Goal: Use online tool/utility: Use online tool/utility

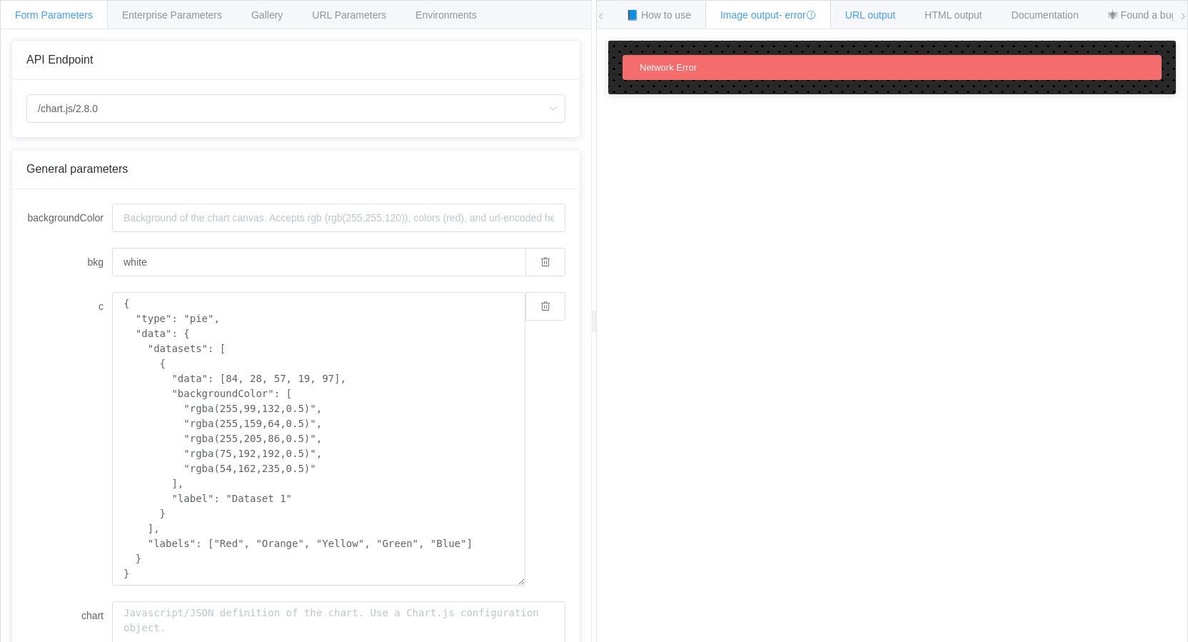
click at [861, 16] on span "URL output" at bounding box center [870, 14] width 50 height 11
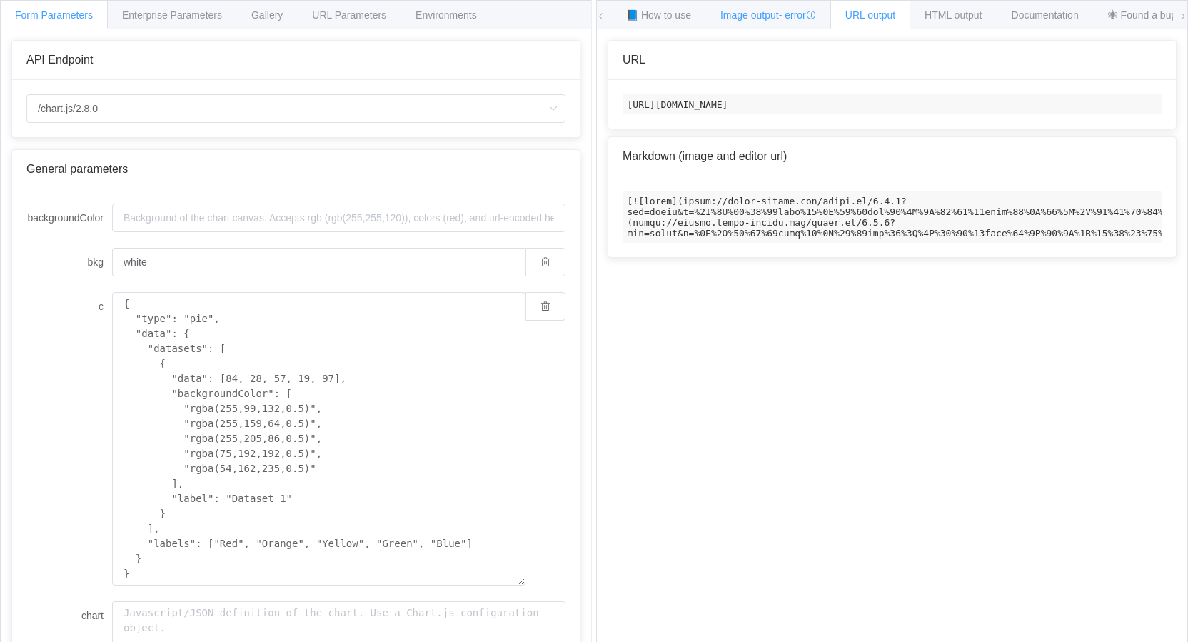
click at [755, 9] on span "Image output - error" at bounding box center [768, 14] width 96 height 11
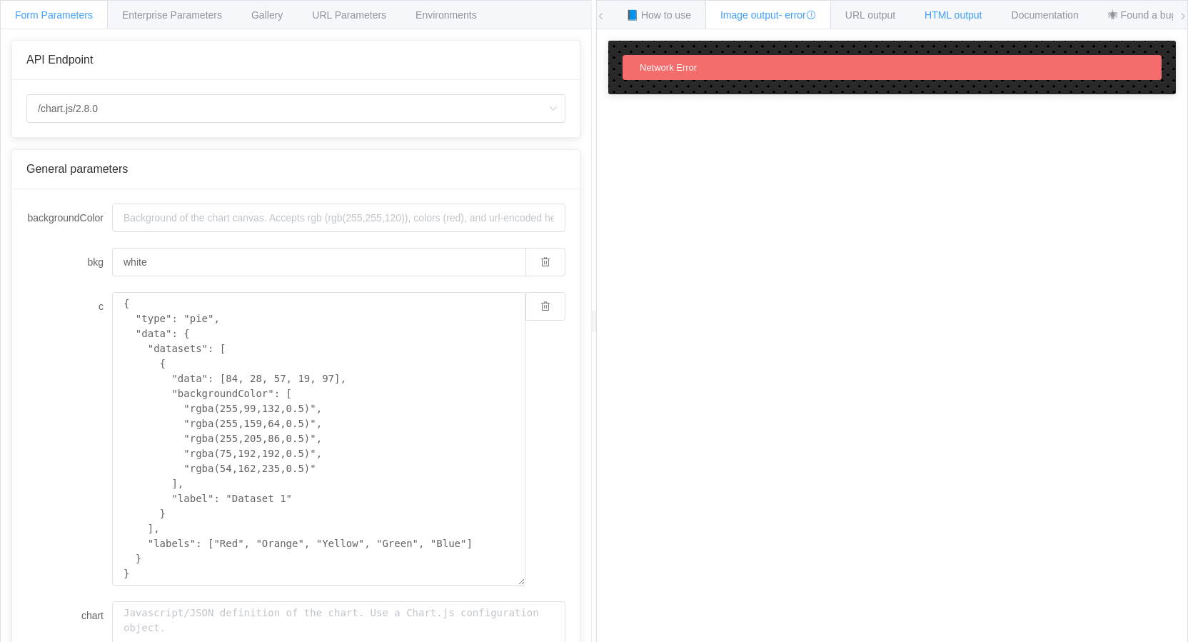
click at [970, 19] on span "HTML output" at bounding box center [953, 14] width 57 height 11
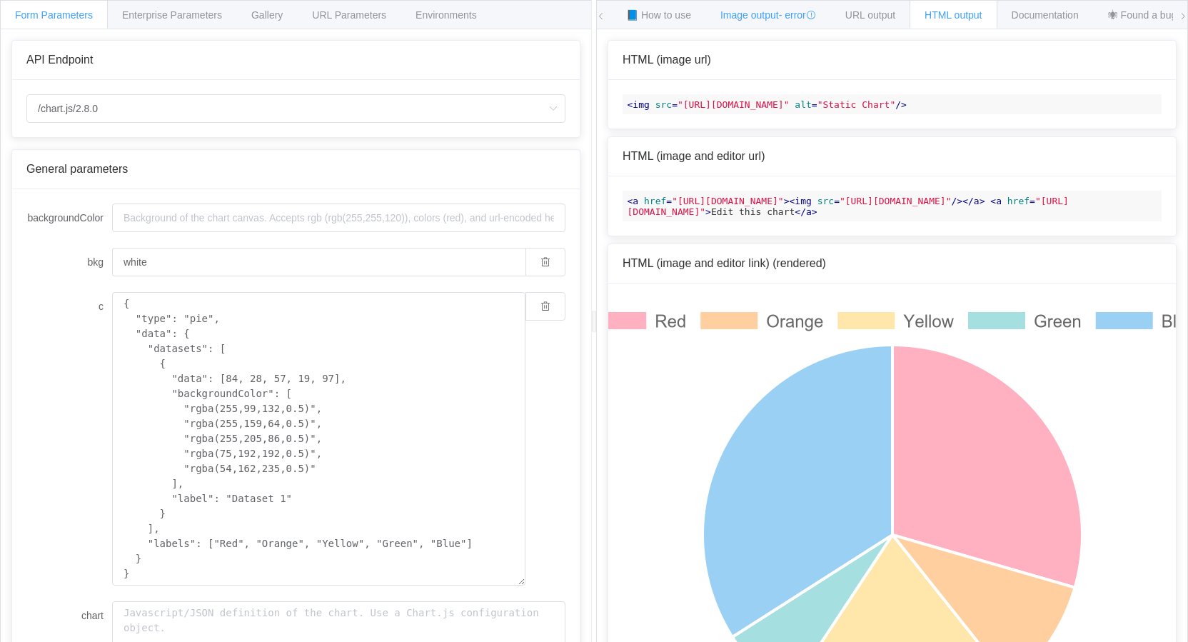
click at [749, 14] on span "Image output - error" at bounding box center [768, 14] width 96 height 11
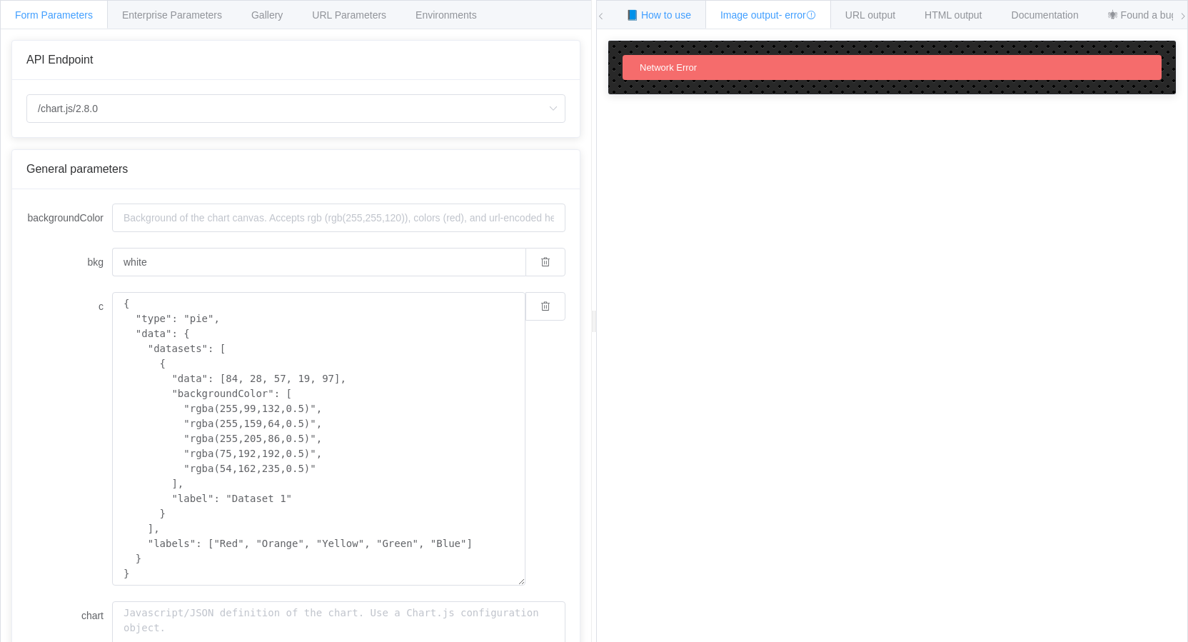
click at [684, 16] on span "📘 How to use" at bounding box center [658, 14] width 65 height 11
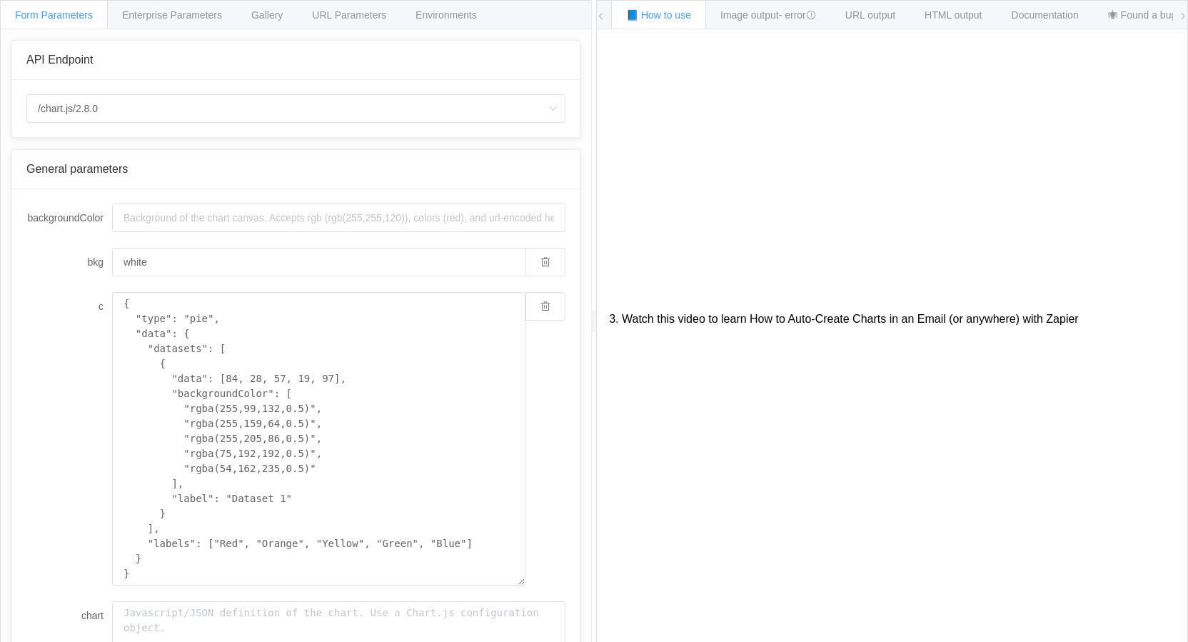
scroll to position [261, 0]
click at [243, 111] on input "/chart.js/2.8.0" at bounding box center [295, 108] width 539 height 29
click at [89, 152] on li "/chart" at bounding box center [296, 148] width 538 height 24
type input "/chart"
type input "20"
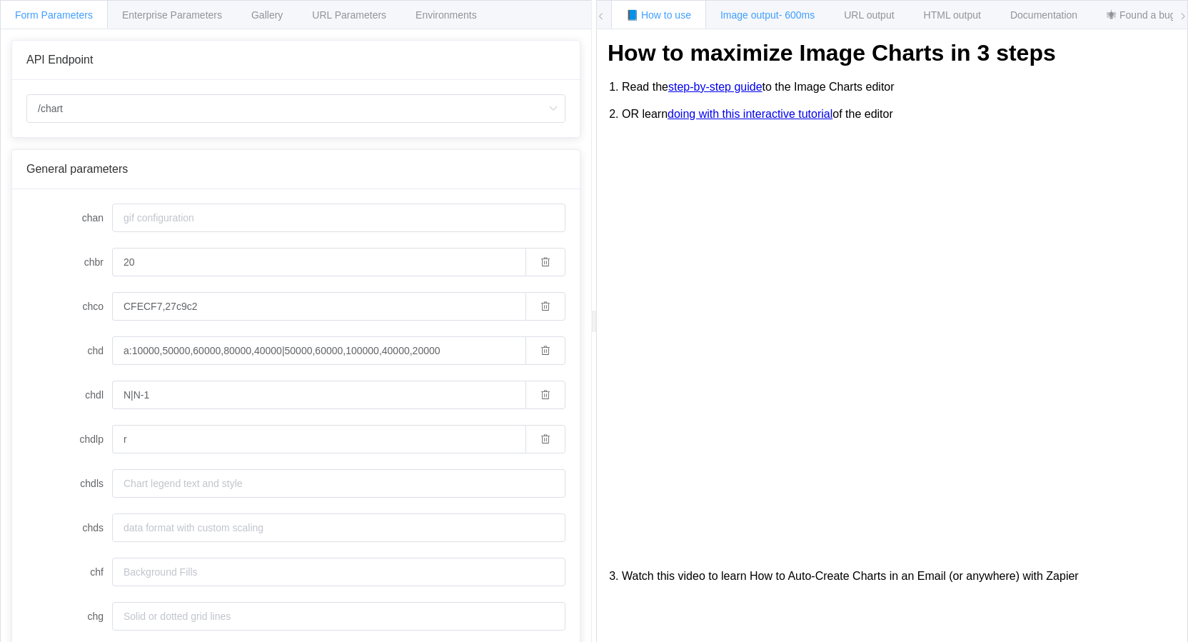
click at [773, 18] on span "Image output - 600ms" at bounding box center [767, 14] width 94 height 11
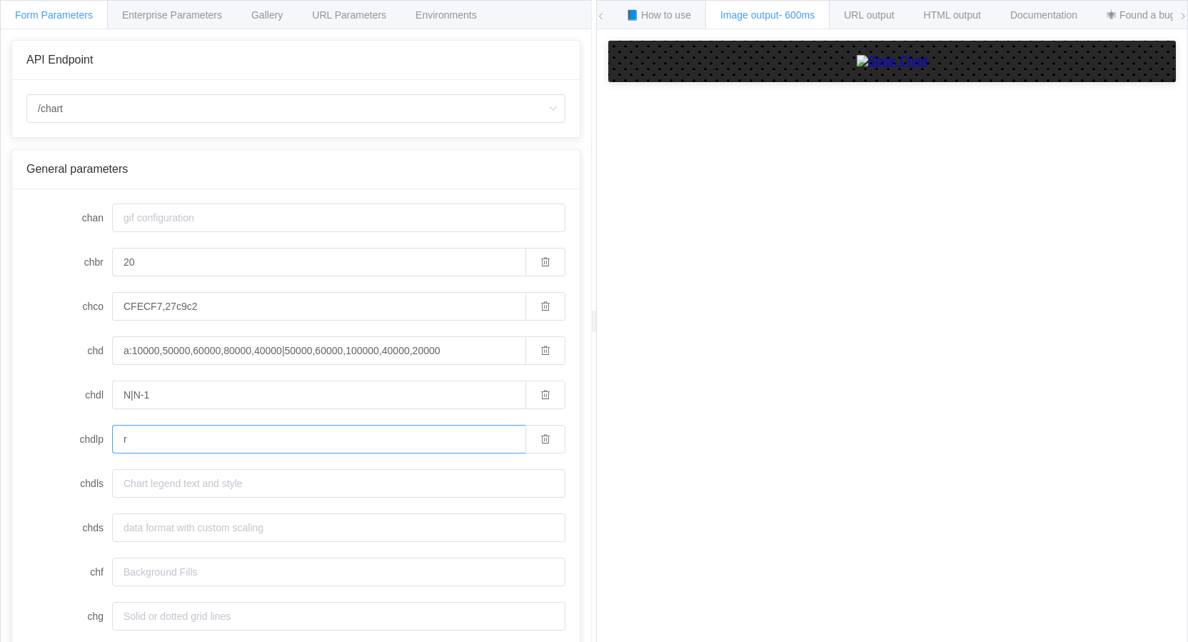
drag, startPoint x: 138, startPoint y: 440, endPoint x: 23, endPoint y: 424, distance: 116.0
drag, startPoint x: 165, startPoint y: 391, endPoint x: -21, endPoint y: 372, distance: 187.4
click at [0, 372] on html "Form Parameters Enterprise Parameters Gallery URL Parameters Environments API E…" at bounding box center [594, 321] width 1188 height 642
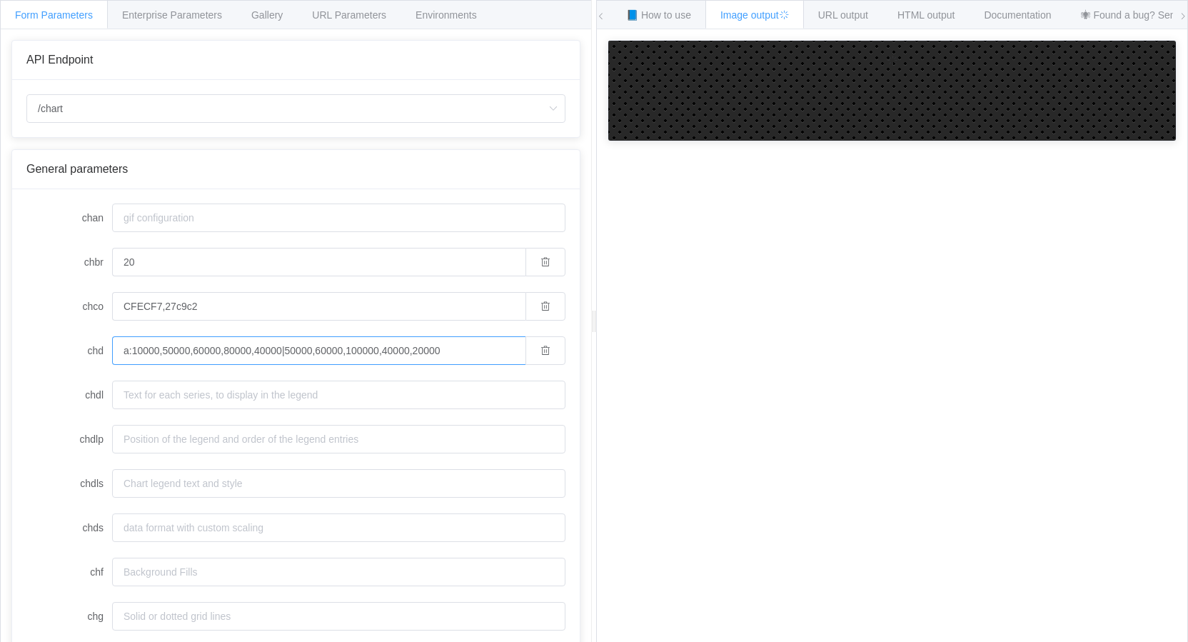
drag, startPoint x: 473, startPoint y: 357, endPoint x: -75, endPoint y: 331, distance: 549.0
click at [0, 331] on html "Form Parameters Enterprise Parameters Gallery URL Parameters Environments API E…" at bounding box center [594, 321] width 1188 height 642
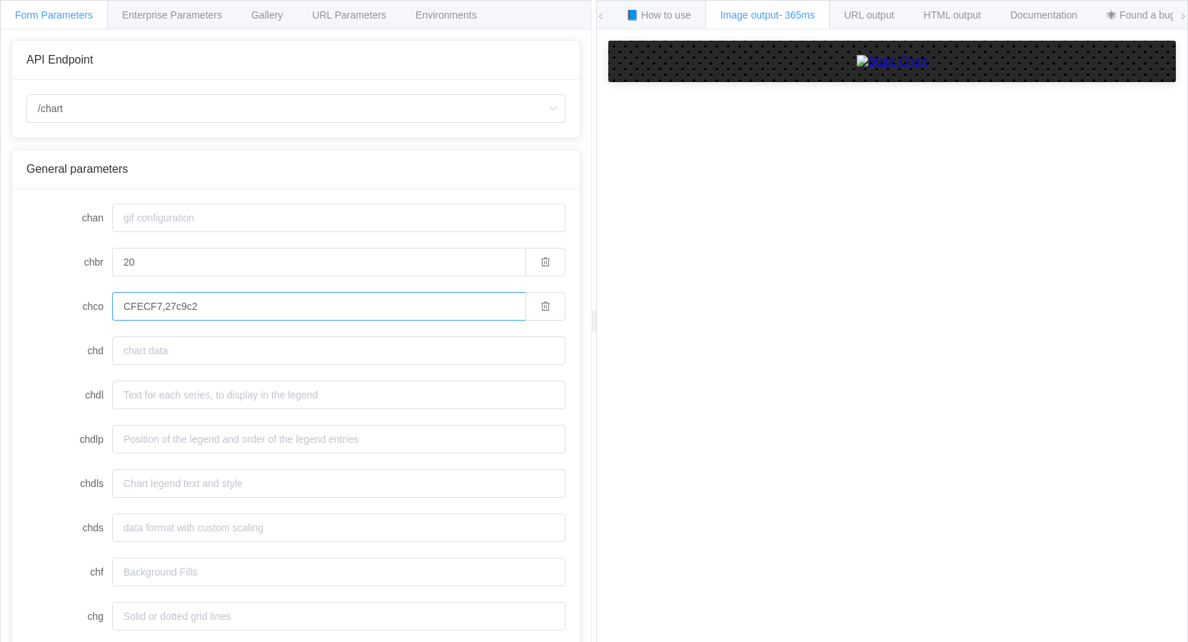
drag, startPoint x: 215, startPoint y: 313, endPoint x: 1, endPoint y: 297, distance: 214.8
click at [6, 298] on div "API Endpoint /chart General parameters chan chbr 20 chco CFECF7,27c9c2 chd chdl…" at bounding box center [296, 346] width 591 height 635
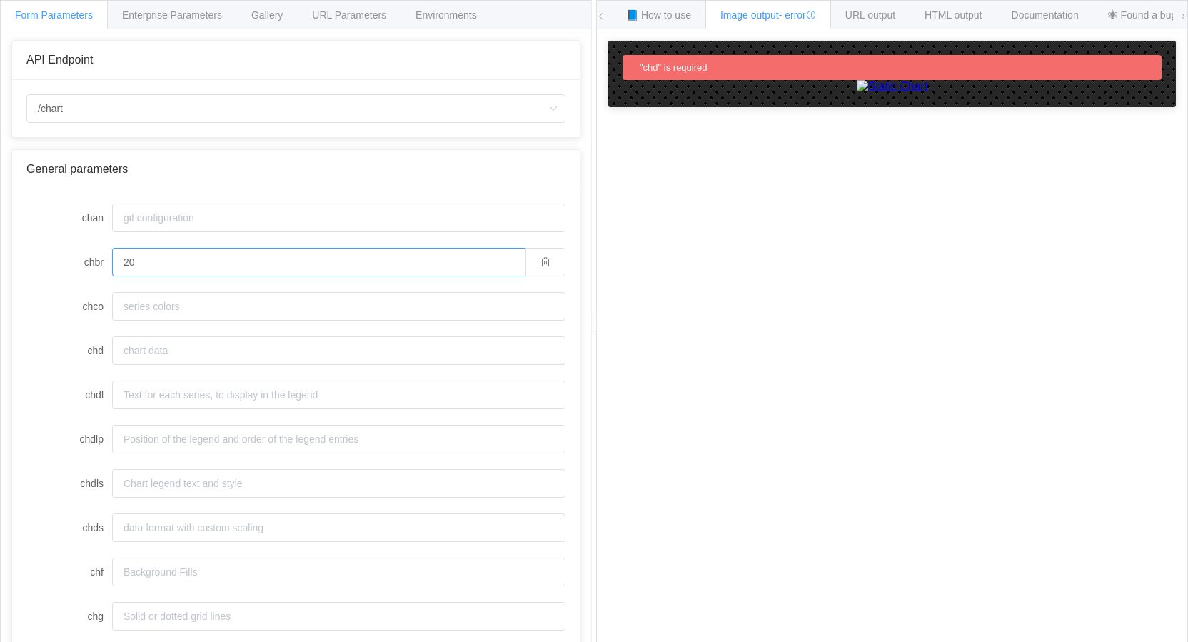
drag, startPoint x: 161, startPoint y: 266, endPoint x: -56, endPoint y: 241, distance: 218.6
click at [0, 241] on html "Form Parameters Enterprise Parameters Gallery URL Parameters Environments API E…" at bounding box center [594, 321] width 1188 height 642
click at [66, 253] on label "chbr" at bounding box center [69, 262] width 86 height 29
click at [112, 253] on input "chbr" at bounding box center [338, 262] width 453 height 29
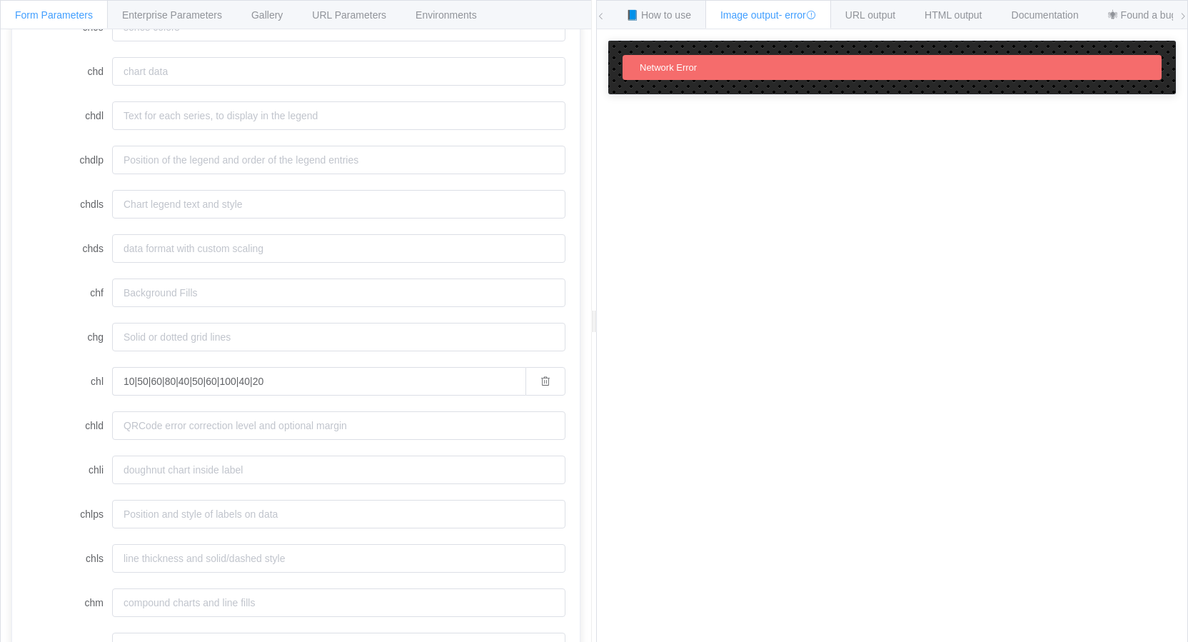
scroll to position [286, 0]
drag, startPoint x: 313, startPoint y: 378, endPoint x: 40, endPoint y: 379, distance: 272.8
click at [44, 380] on div "chl 10|50|60|80|40|50|60|100|40|20" at bounding box center [295, 375] width 539 height 29
click at [57, 375] on label "chl" at bounding box center [69, 375] width 86 height 29
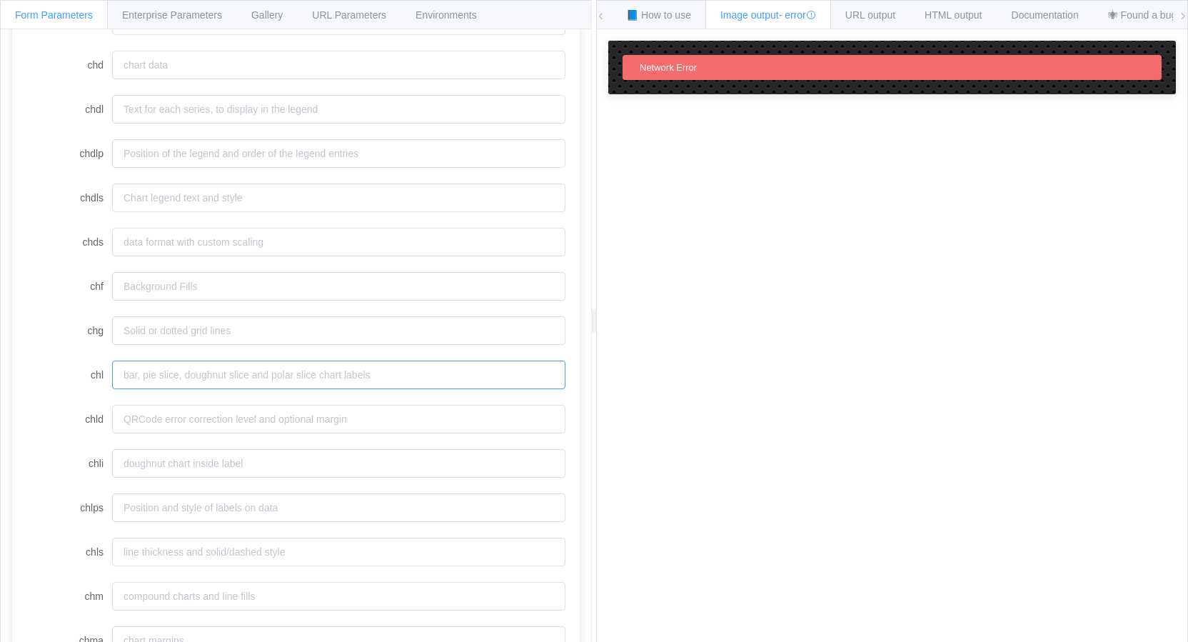
click at [112, 375] on input "chl" at bounding box center [338, 375] width 453 height 29
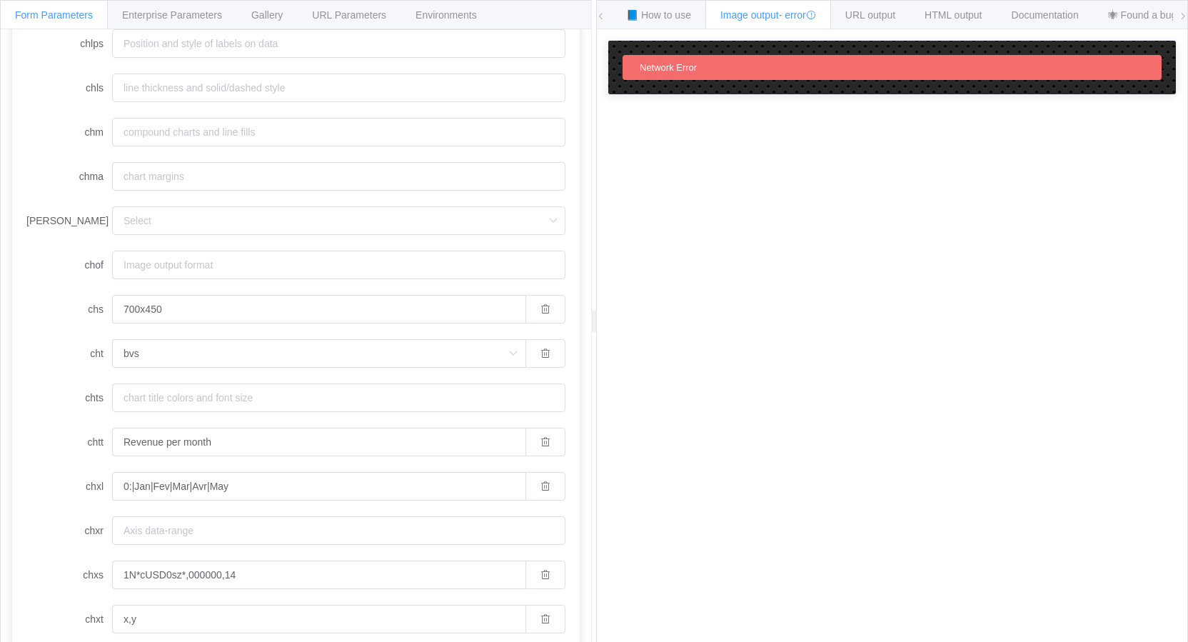
scroll to position [849, 0]
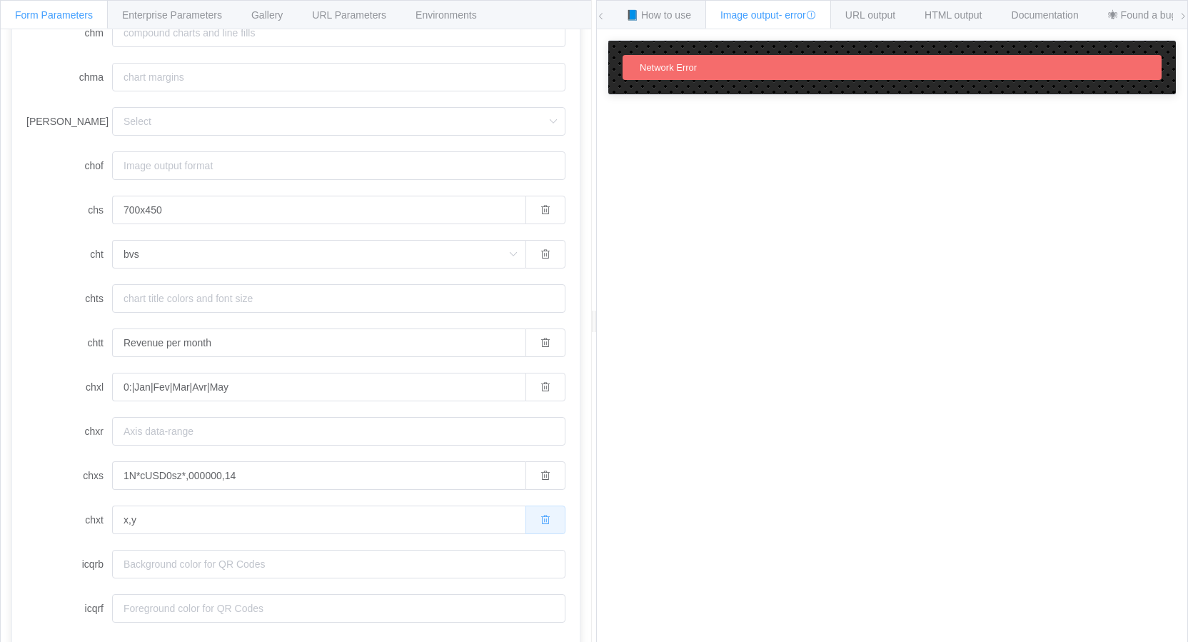
click at [541, 521] on icon "button" at bounding box center [546, 520] width 10 height 10
click at [539, 481] on button "button" at bounding box center [546, 475] width 40 height 29
click at [536, 393] on button "button" at bounding box center [546, 387] width 40 height 29
click at [530, 347] on button "button" at bounding box center [546, 342] width 40 height 29
drag, startPoint x: 533, startPoint y: 270, endPoint x: 528, endPoint y: 218, distance: 51.6
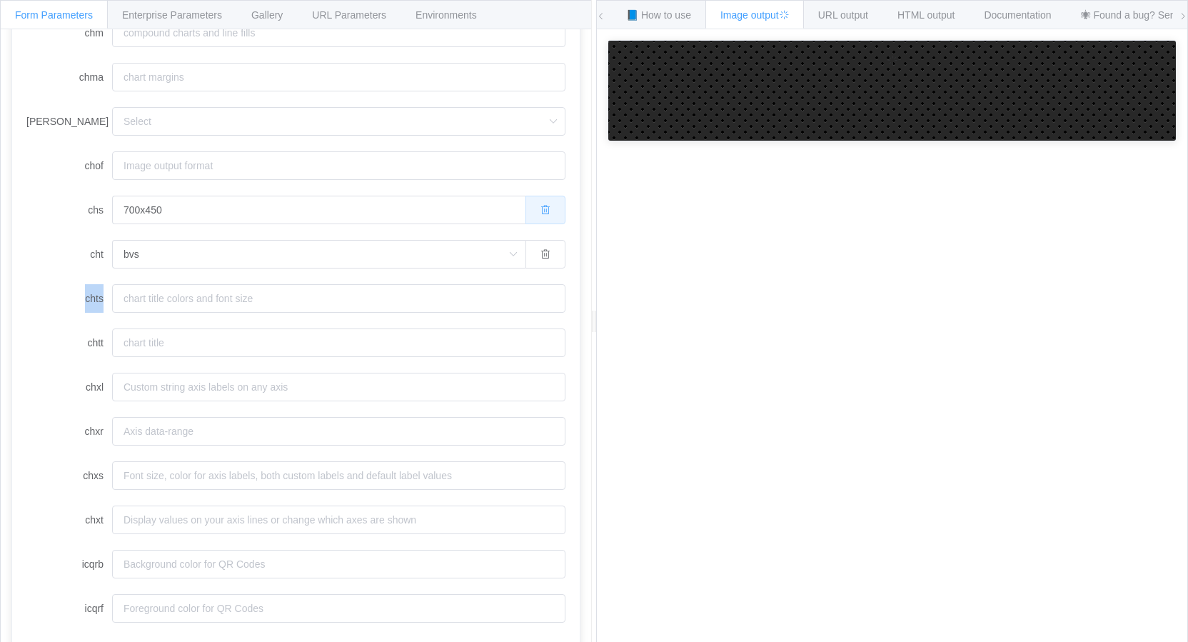
click at [528, 218] on button "button" at bounding box center [546, 210] width 40 height 29
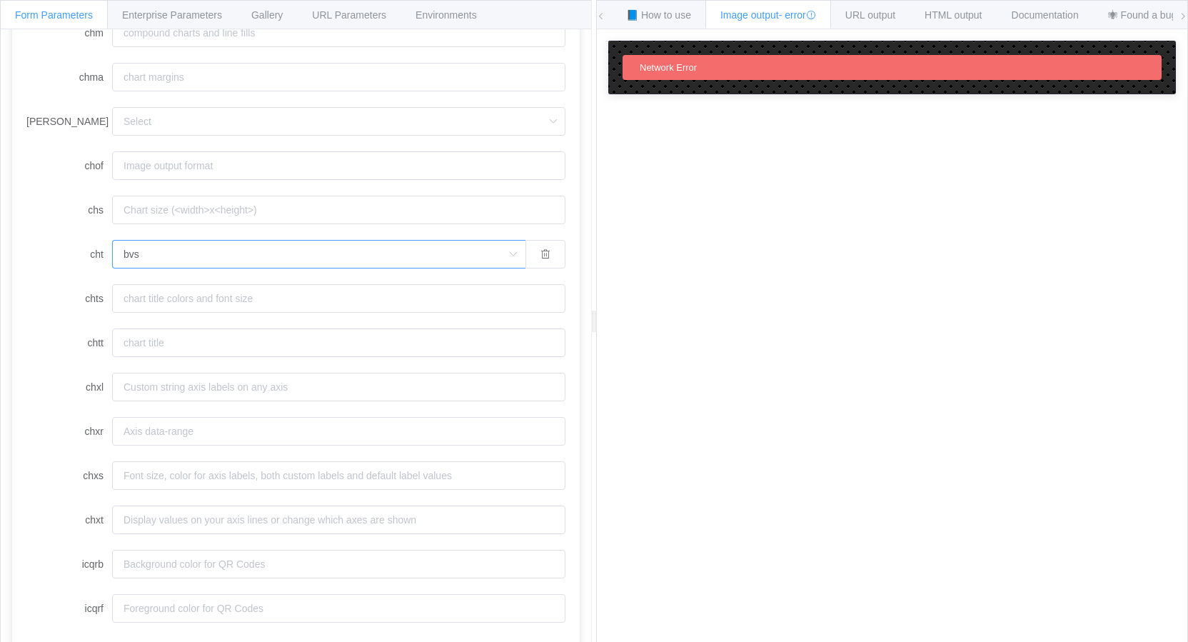
click at [491, 255] on input "bvs" at bounding box center [318, 254] width 413 height 29
click at [138, 416] on li "p" at bounding box center [319, 415] width 412 height 24
type input "p"
click at [76, 346] on label "chtt" at bounding box center [69, 342] width 86 height 29
click at [112, 346] on input "chtt" at bounding box center [338, 342] width 453 height 29
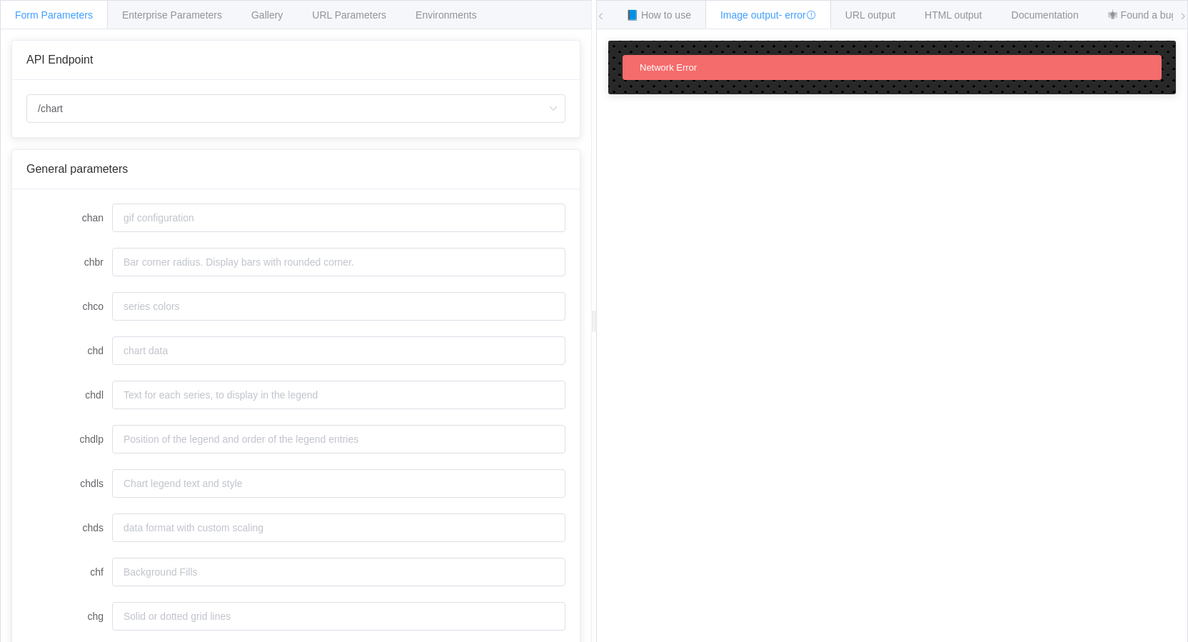
click at [40, 268] on label "chbr" at bounding box center [69, 262] width 86 height 29
click at [112, 268] on input "chbr" at bounding box center [338, 262] width 453 height 29
click at [169, 303] on input "chco" at bounding box center [338, 306] width 453 height 29
paste input "8080ff,ffff00,ff5555,80ff80"
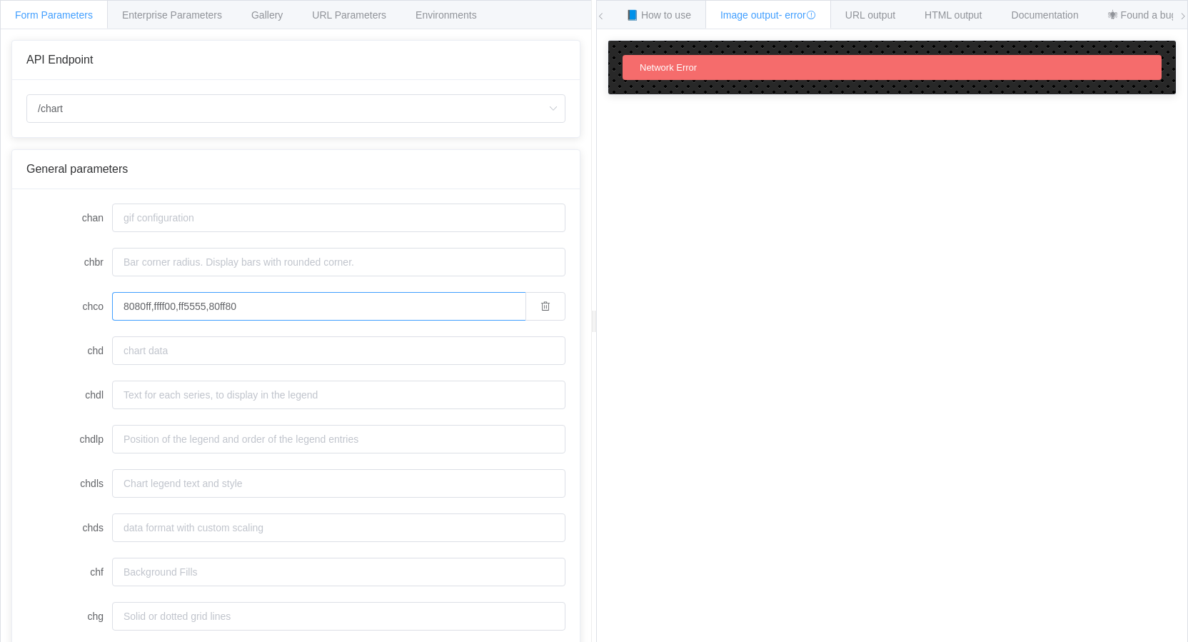
type input "8080ff,ffff00,ff5555,80ff80"
click at [30, 266] on label "chbr" at bounding box center [69, 262] width 86 height 29
click at [112, 266] on input "chbr" at bounding box center [338, 262] width 453 height 29
click at [184, 349] on input "chd" at bounding box center [338, 350] width 453 height 29
drag, startPoint x: 38, startPoint y: 353, endPoint x: 49, endPoint y: 348, distance: 11.5
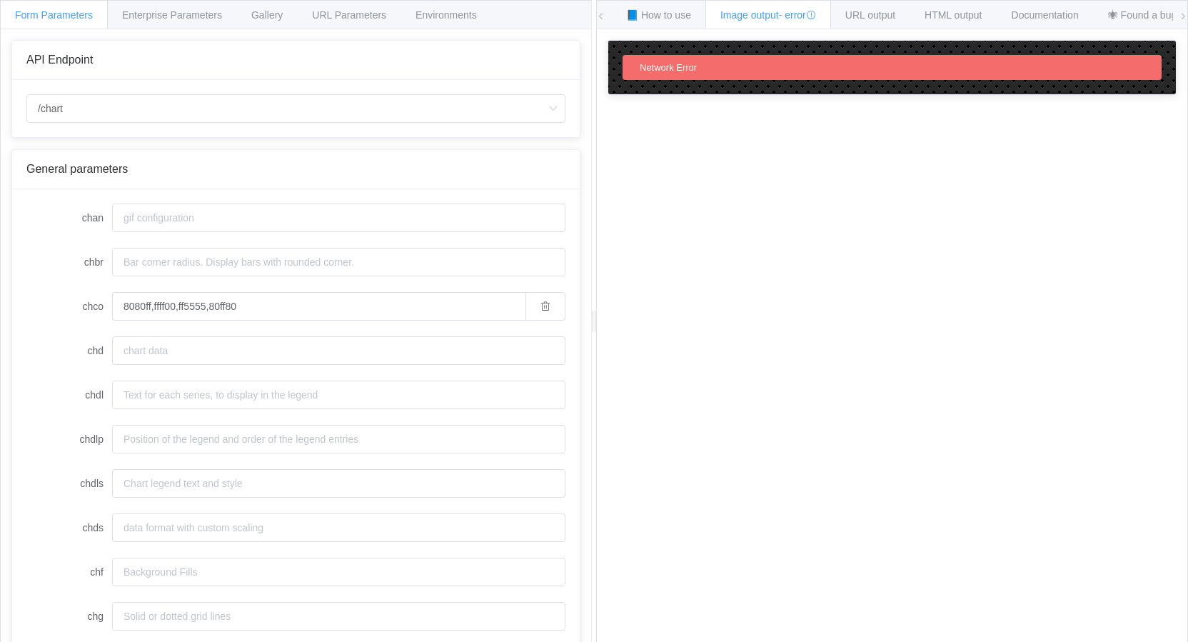
click at [38, 353] on label "chd" at bounding box center [69, 350] width 86 height 29
click at [112, 353] on input "chd" at bounding box center [338, 350] width 453 height 29
drag, startPoint x: 49, startPoint y: 344, endPoint x: 111, endPoint y: 351, distance: 63.2
click at [49, 344] on label "chd" at bounding box center [69, 350] width 86 height 29
click at [112, 344] on input "chd" at bounding box center [338, 350] width 453 height 29
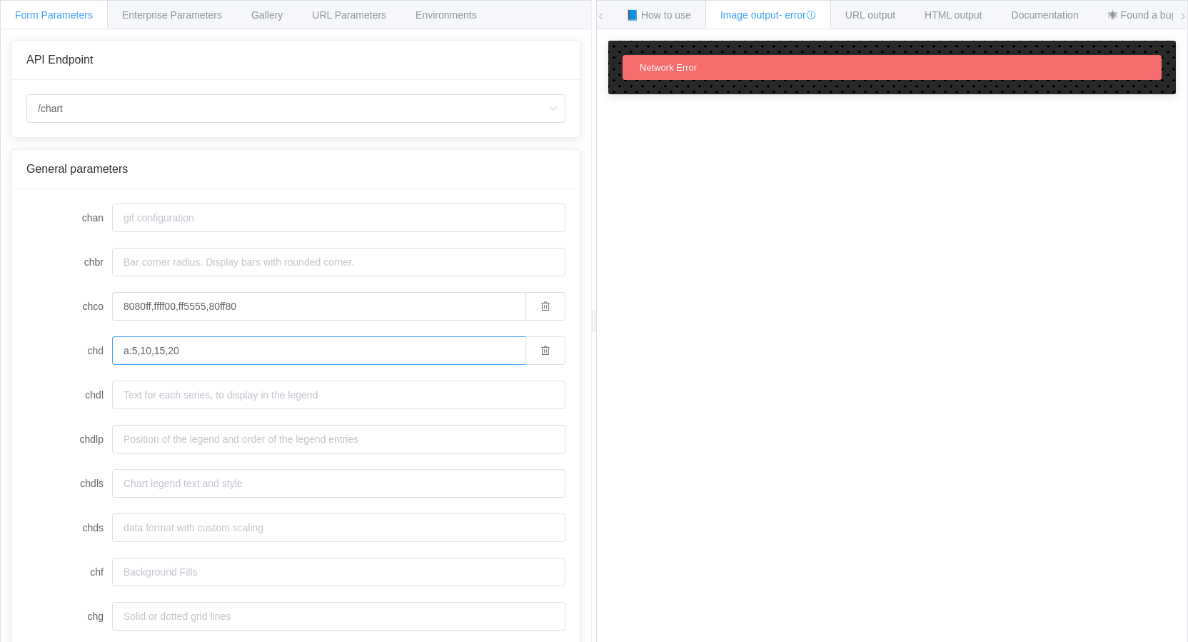
type input "a:5,10,15,20"
drag, startPoint x: 44, startPoint y: 315, endPoint x: 52, endPoint y: 327, distance: 14.9
click at [44, 315] on label "chco" at bounding box center [69, 306] width 86 height 29
click at [112, 315] on input "8080ff,ffff00,ff5555,80ff80" at bounding box center [318, 306] width 413 height 29
click at [179, 396] on input "chdl" at bounding box center [338, 395] width 453 height 29
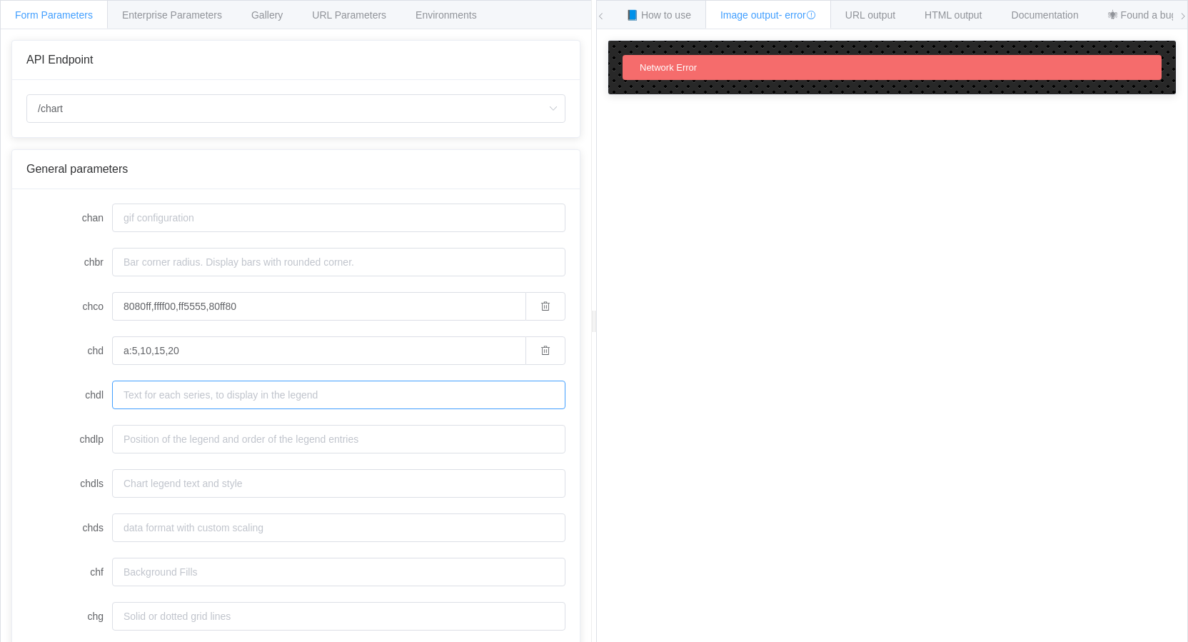
paste input "HALLAZGOS ACTIVOS #{graph_data[:current_month].upcase}|HALLAZGOS ACTIVOS #{grap…"
type input "HALLAZGOS ACTIVOS JUNIO|HALLAZGOS ACTIVOS ABIRL-MAYO|HALLAZGOS ACTIVOS CON MAS …"
click at [64, 450] on label "chdlp" at bounding box center [69, 439] width 86 height 29
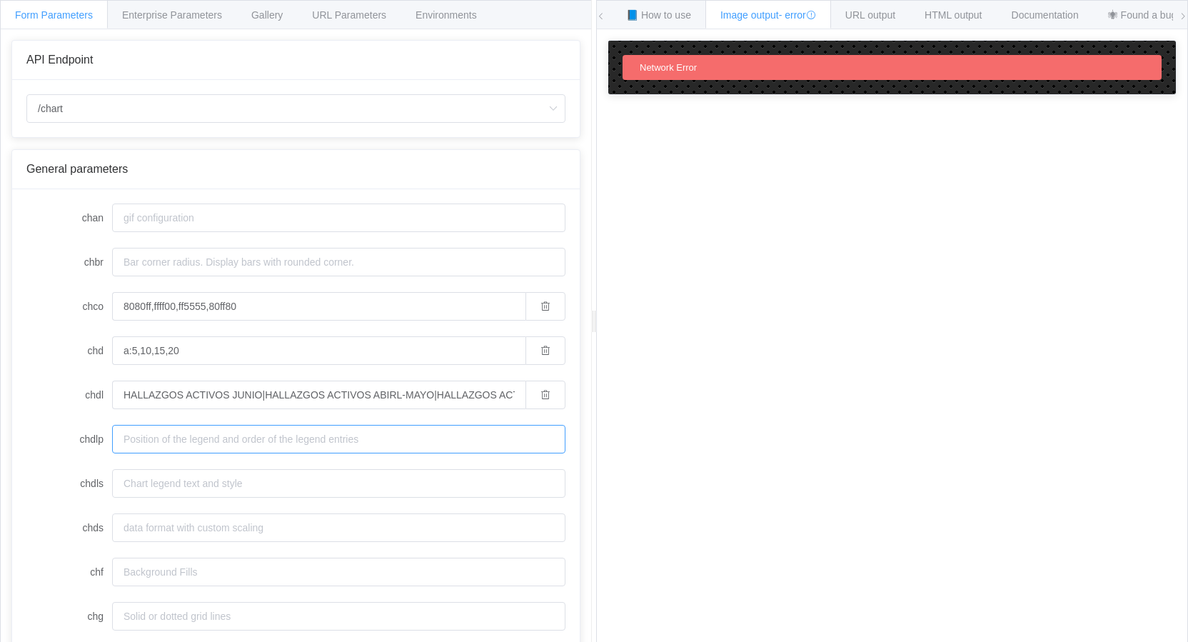
click at [112, 450] on input "chdlp" at bounding box center [338, 439] width 453 height 29
drag, startPoint x: 70, startPoint y: 445, endPoint x: 100, endPoint y: 446, distance: 30.0
click at [73, 445] on label "chdlp" at bounding box center [69, 439] width 86 height 29
click at [112, 445] on input "chdlp" at bounding box center [338, 439] width 453 height 29
click at [183, 439] on input "chdlp" at bounding box center [338, 439] width 453 height 29
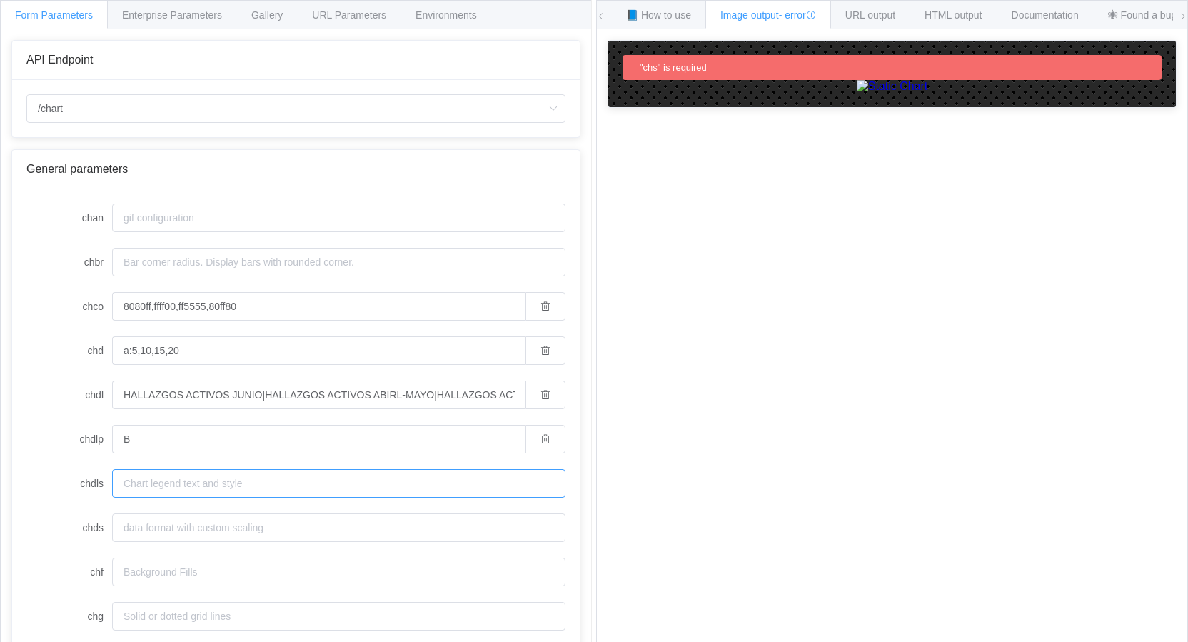
click at [170, 483] on input "chdls" at bounding box center [338, 483] width 453 height 29
click at [169, 485] on input "chdls" at bounding box center [338, 483] width 453 height 29
drag, startPoint x: 152, startPoint y: 438, endPoint x: 69, endPoint y: 431, distance: 83.8
click at [78, 429] on div "chdlp B" at bounding box center [295, 439] width 539 height 29
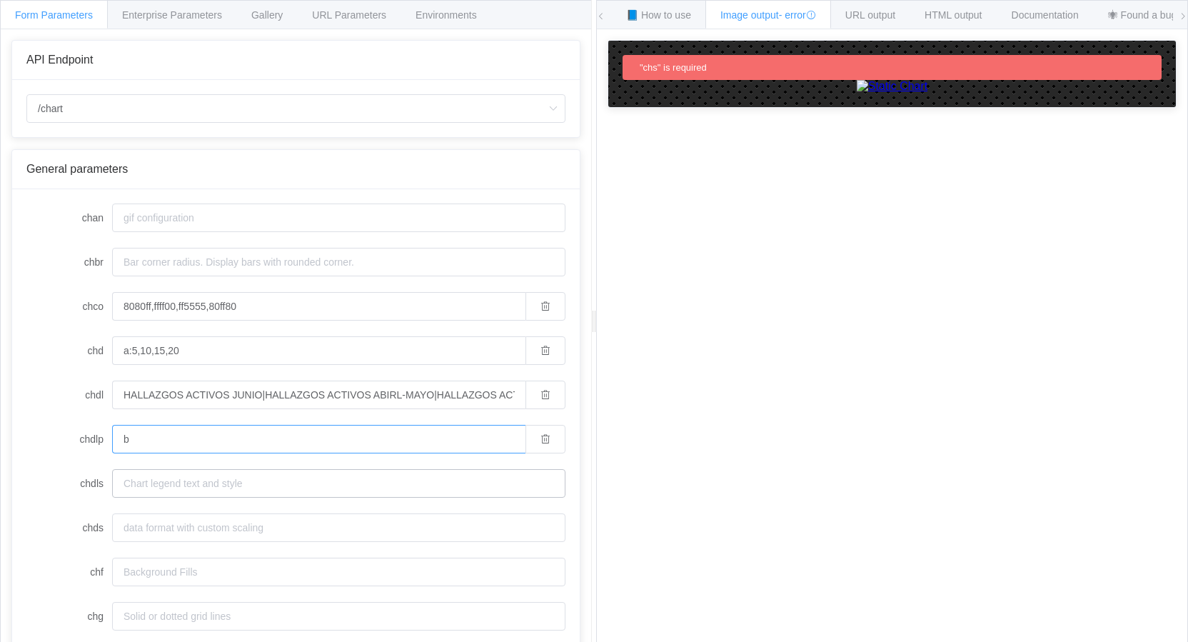
type input "b"
click at [159, 478] on input "chdls" at bounding box center [338, 483] width 453 height 29
type input "000000,9"
click at [43, 483] on label "chdls" at bounding box center [69, 483] width 86 height 29
click at [112, 483] on input "000000,9" at bounding box center [318, 483] width 413 height 29
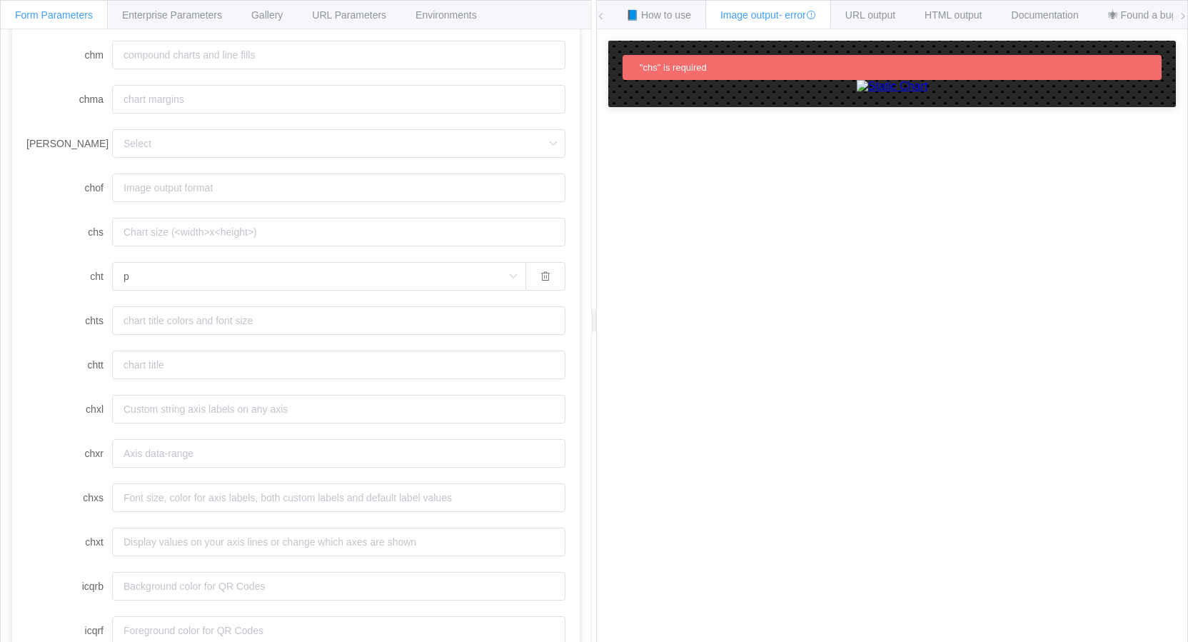
scroll to position [849, 0]
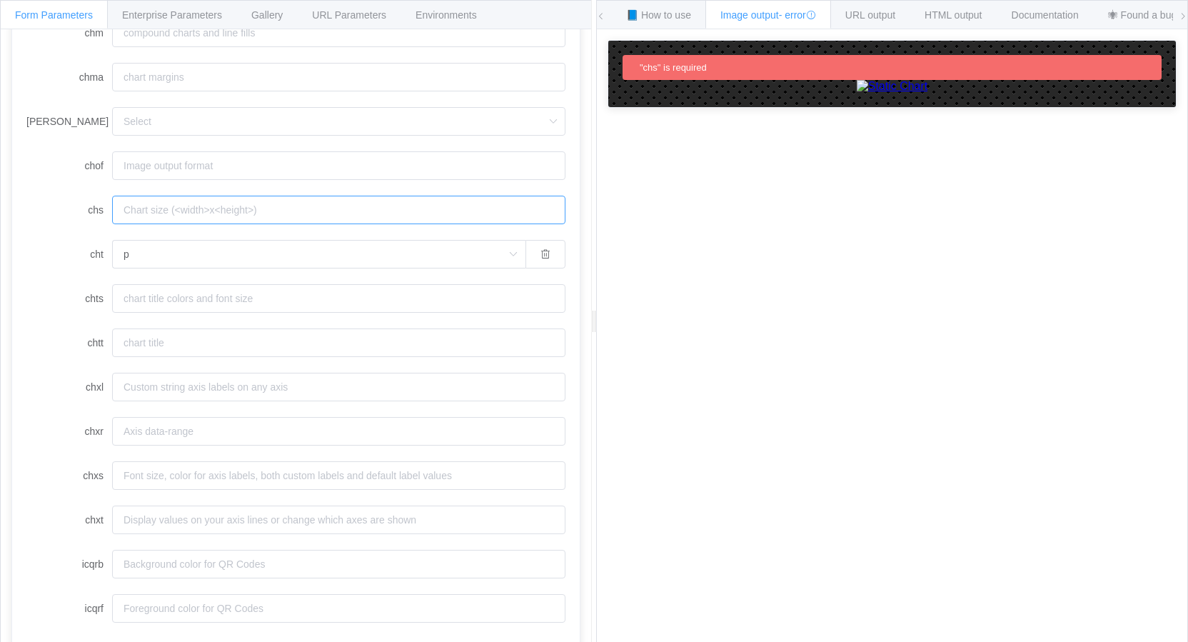
click at [143, 216] on input "chs" at bounding box center [338, 210] width 453 height 29
paste input "300x300"
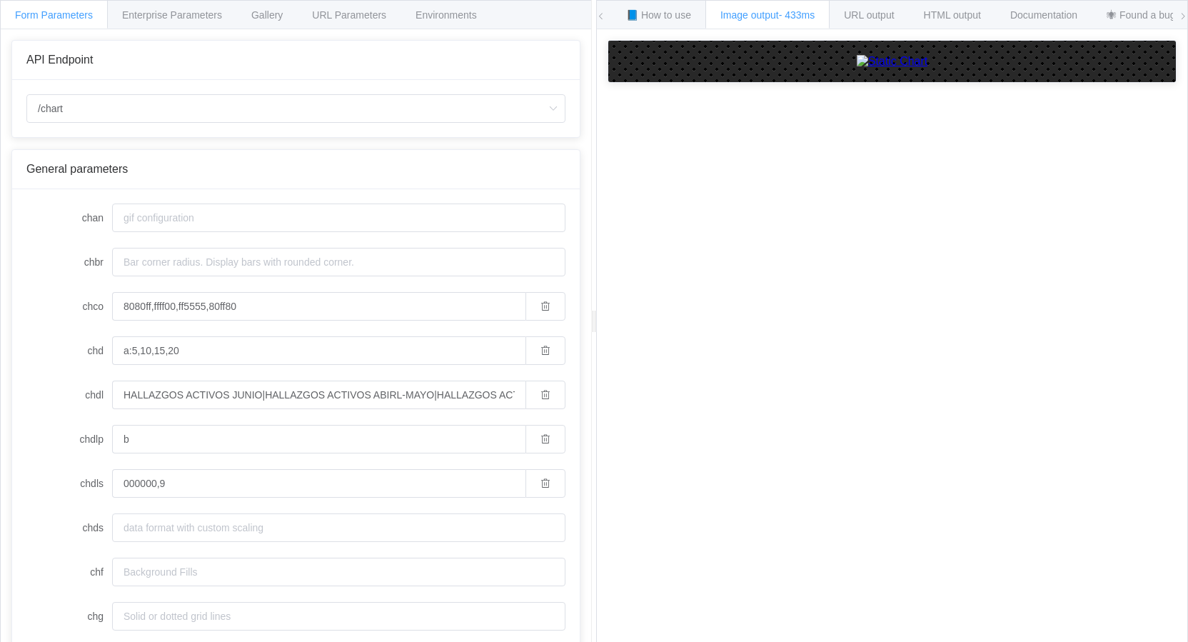
type input "300x300"
click at [39, 403] on label "chdl" at bounding box center [69, 395] width 86 height 29
click at [112, 403] on input "HALLAZGOS ACTIVOS JUNIO|HALLAZGOS ACTIVOS ABIRL-MAYO|HALLAZGOS ACTIVOS CON MAS …" at bounding box center [318, 395] width 413 height 29
drag, startPoint x: 579, startPoint y: 230, endPoint x: 577, endPoint y: 266, distance: 36.5
click at [577, 269] on div "API Endpoint /chart General parameters chan chbr chco 8080ff,ffff00,ff5555,80ff…" at bounding box center [296, 346] width 591 height 635
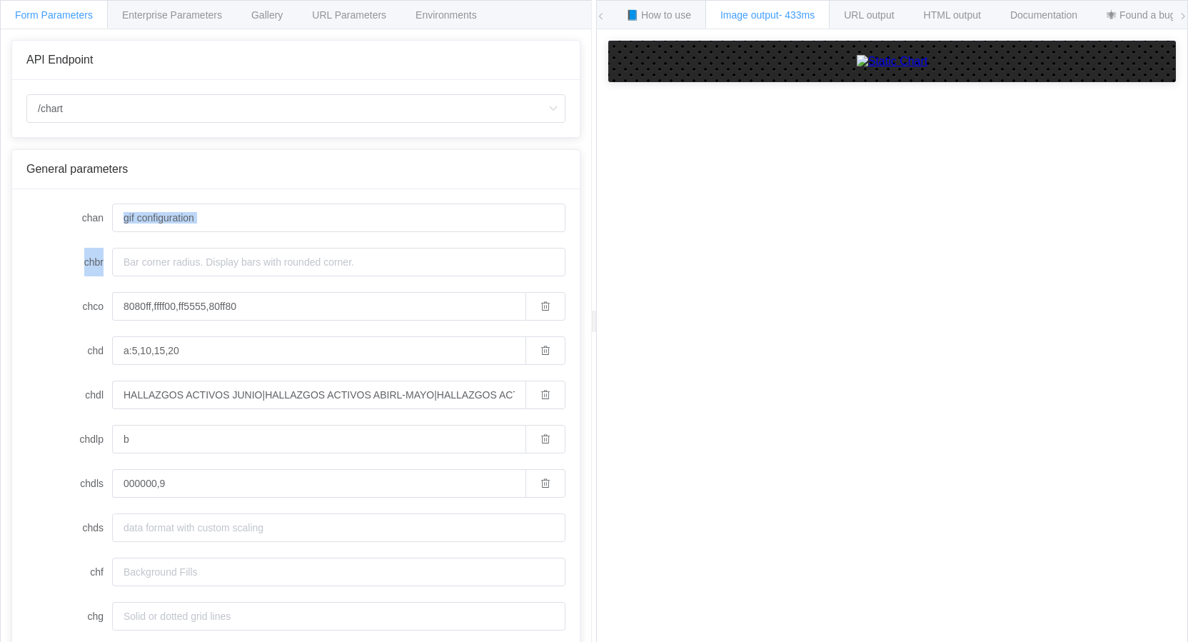
click at [573, 226] on div "API Endpoint /chart General parameters chan chbr chco 8080ff,ffff00,ff5555,80ff…" at bounding box center [296, 346] width 591 height 635
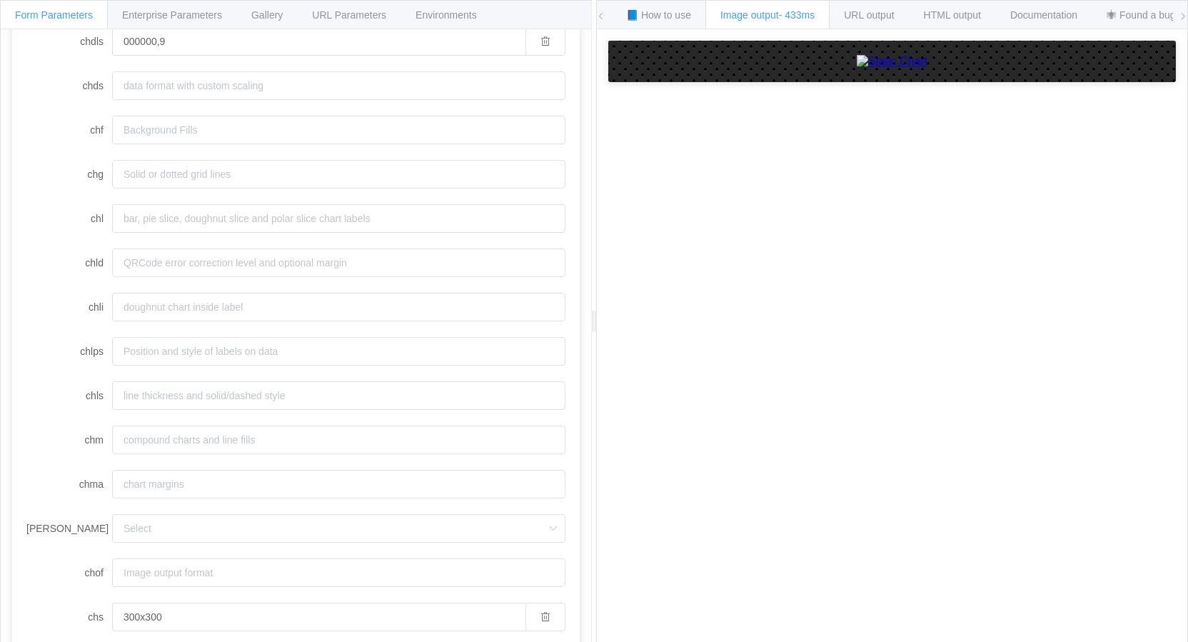
scroll to position [500, 0]
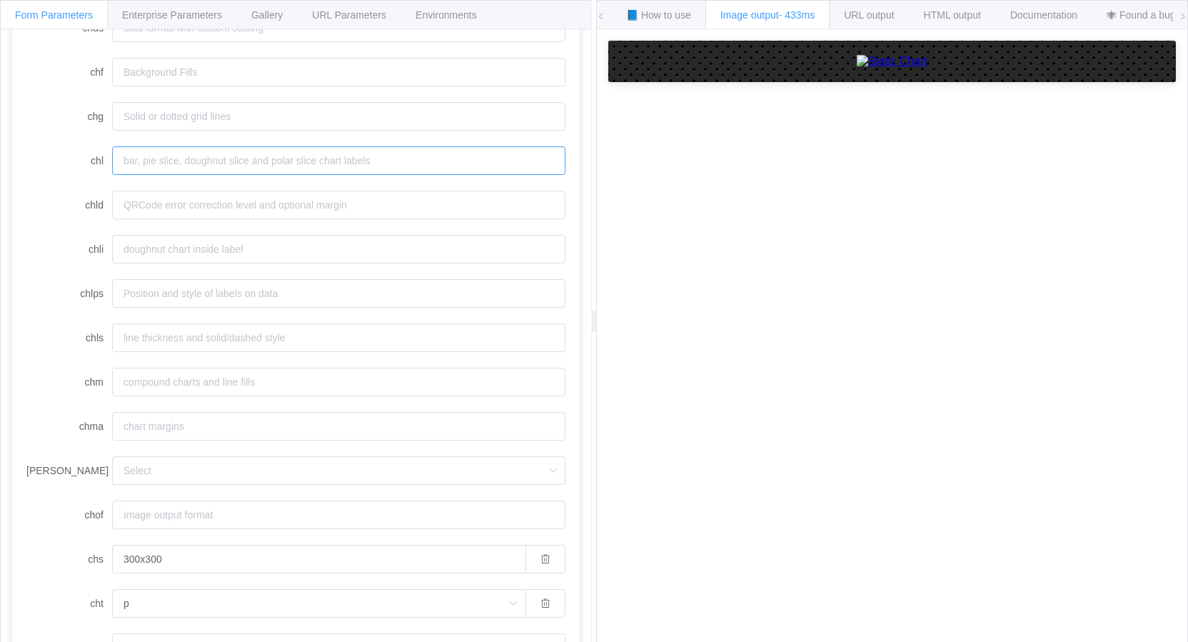
click at [164, 166] on input "chl" at bounding box center [338, 160] width 453 height 29
click at [127, 165] on input "chl" at bounding box center [338, 160] width 453 height 29
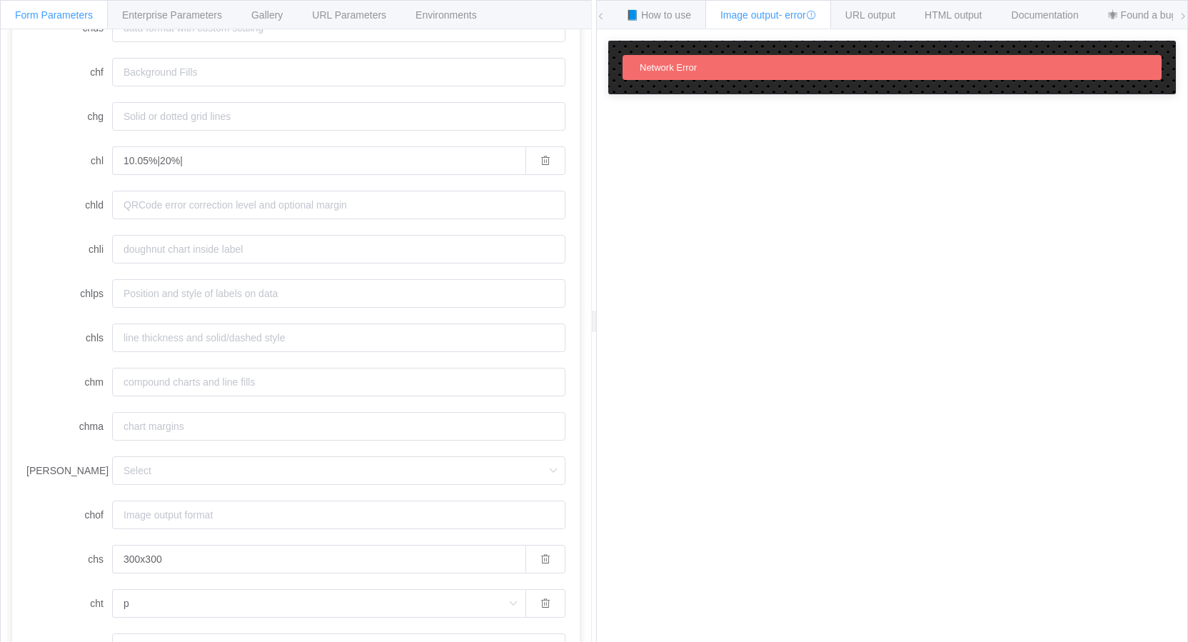
click at [32, 159] on label "chl" at bounding box center [69, 160] width 86 height 29
click at [112, 159] on input "10.05%|20%|" at bounding box center [318, 160] width 413 height 29
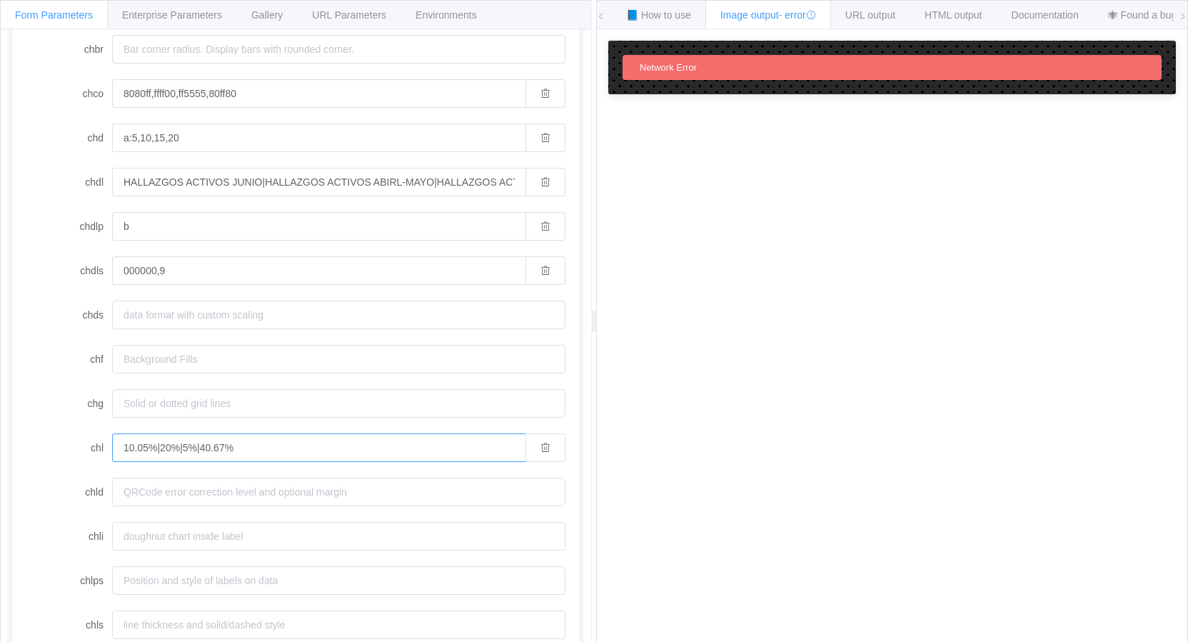
scroll to position [265, 0]
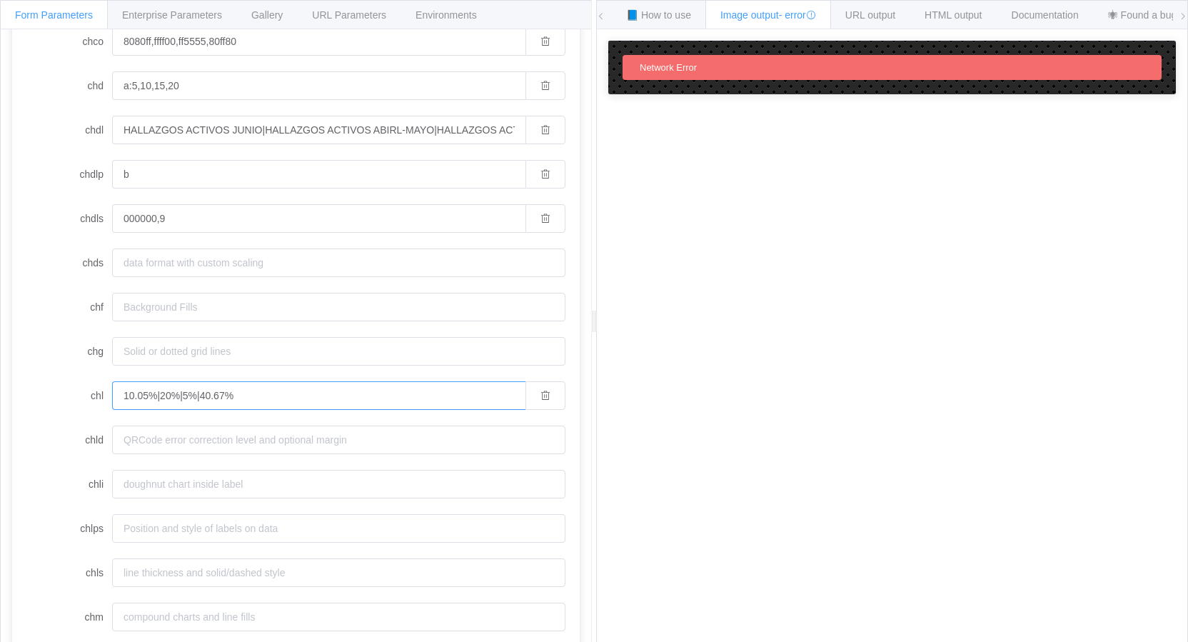
click at [283, 389] on input "10.05%|20%|5%|40.67%" at bounding box center [318, 395] width 413 height 29
click at [42, 232] on label "chdls" at bounding box center [69, 218] width 86 height 29
click at [112, 232] on input "000000,9" at bounding box center [318, 218] width 413 height 29
click at [158, 396] on input "10.05%|20%|5%|40.67%" at bounding box center [318, 395] width 413 height 29
type input "10.05%,20%,5%,40.67%"
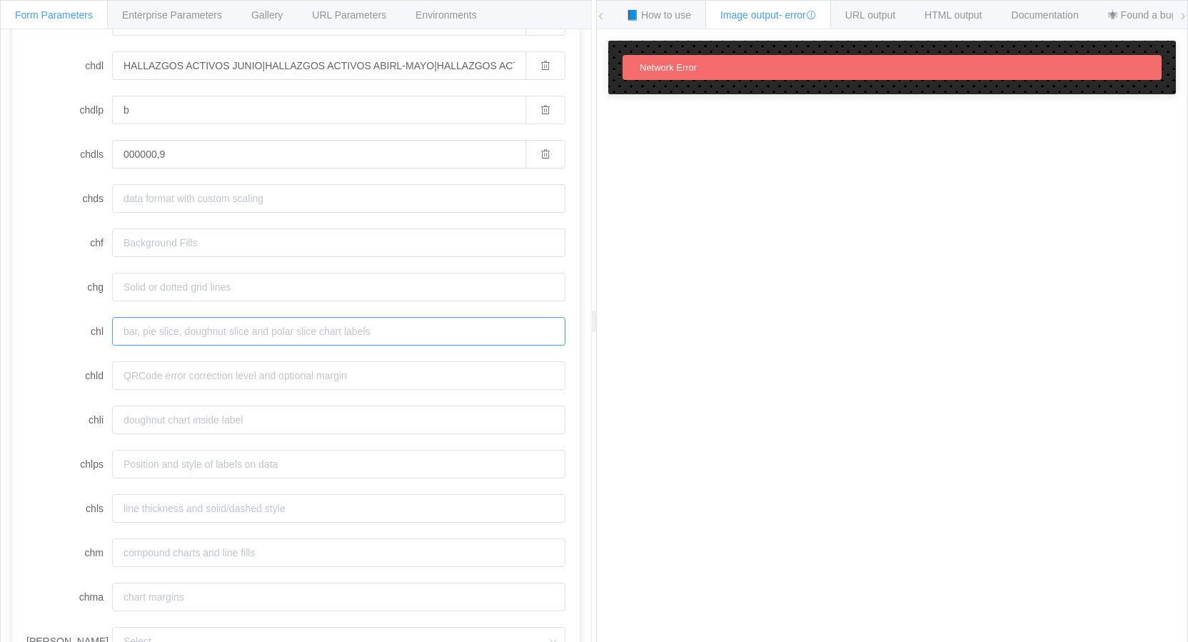
scroll to position [303, 0]
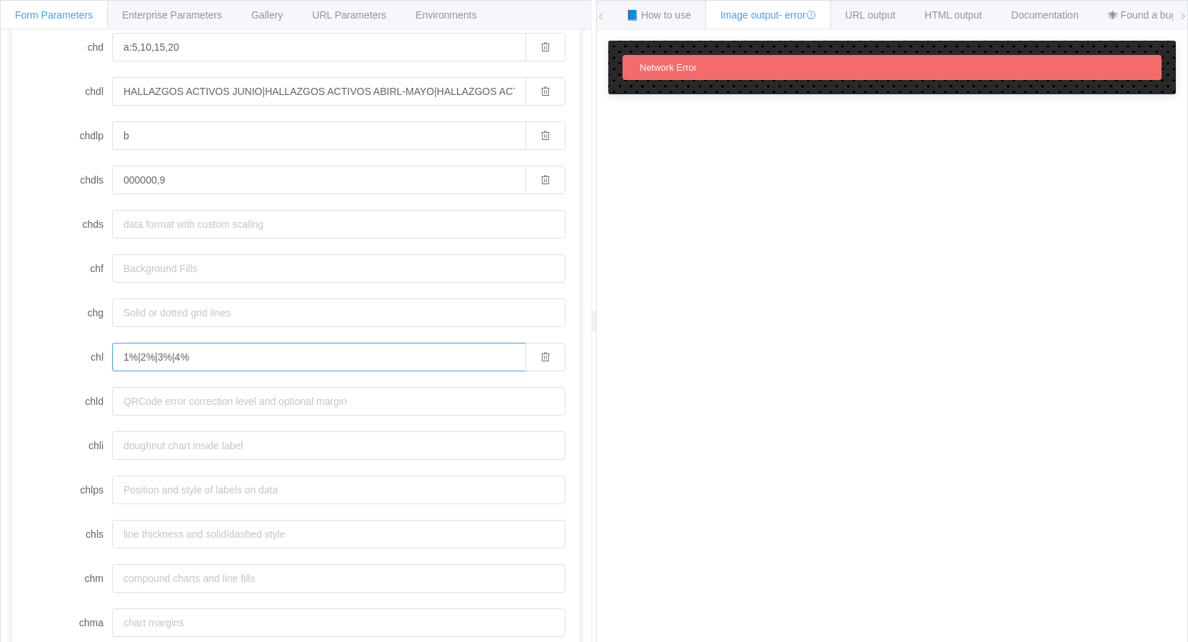
drag, startPoint x: 212, startPoint y: 359, endPoint x: 12, endPoint y: 349, distance: 200.2
click at [12, 349] on div "chan chbr chco 8080ff,ffff00,ff5555,80ff80 chd a:5,10,15,20 chdl HALLAZGOS ACTI…" at bounding box center [296, 542] width 568 height 1312
drag, startPoint x: 206, startPoint y: 357, endPoint x: 138, endPoint y: 352, distance: 68.7
click at [138, 352] on input "1%|2%|3%|4%" at bounding box center [318, 357] width 413 height 29
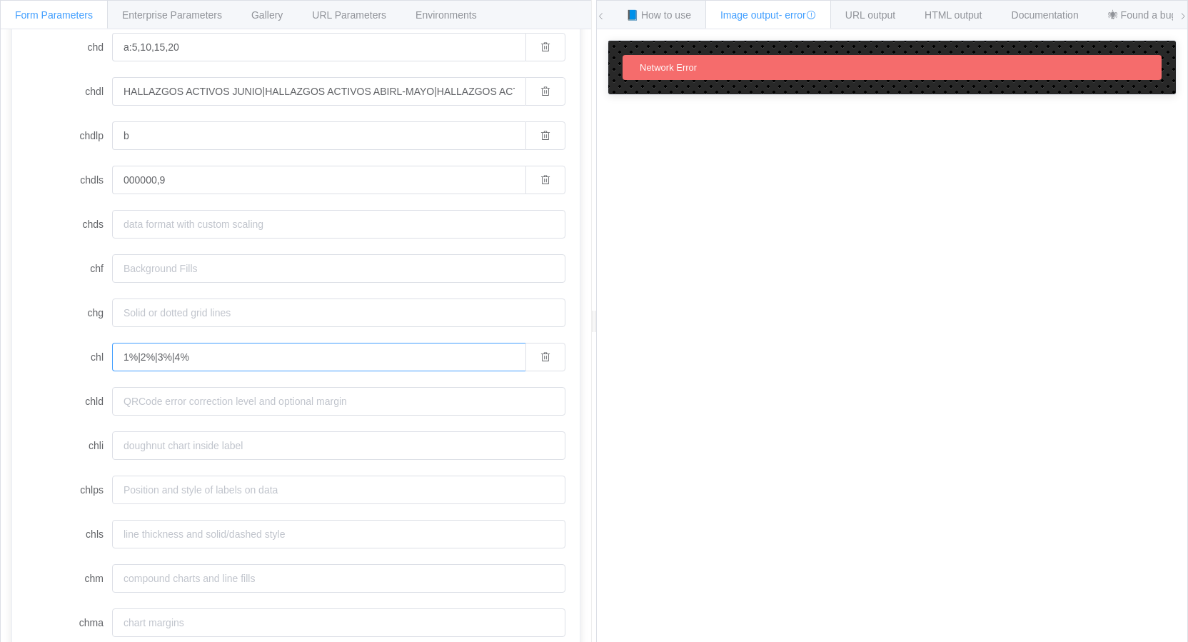
type input "1%"
drag, startPoint x: 31, startPoint y: 71, endPoint x: 45, endPoint y: 109, distance: 39.8
click at [31, 71] on form "chan chbr chco 8080ff,ffff00,ff5555,80ff80 chd a:5,10,15,20 chdl HALLAZGOS ACTI…" at bounding box center [295, 534] width 539 height 1268
click at [176, 355] on input "1%|2%" at bounding box center [318, 357] width 413 height 29
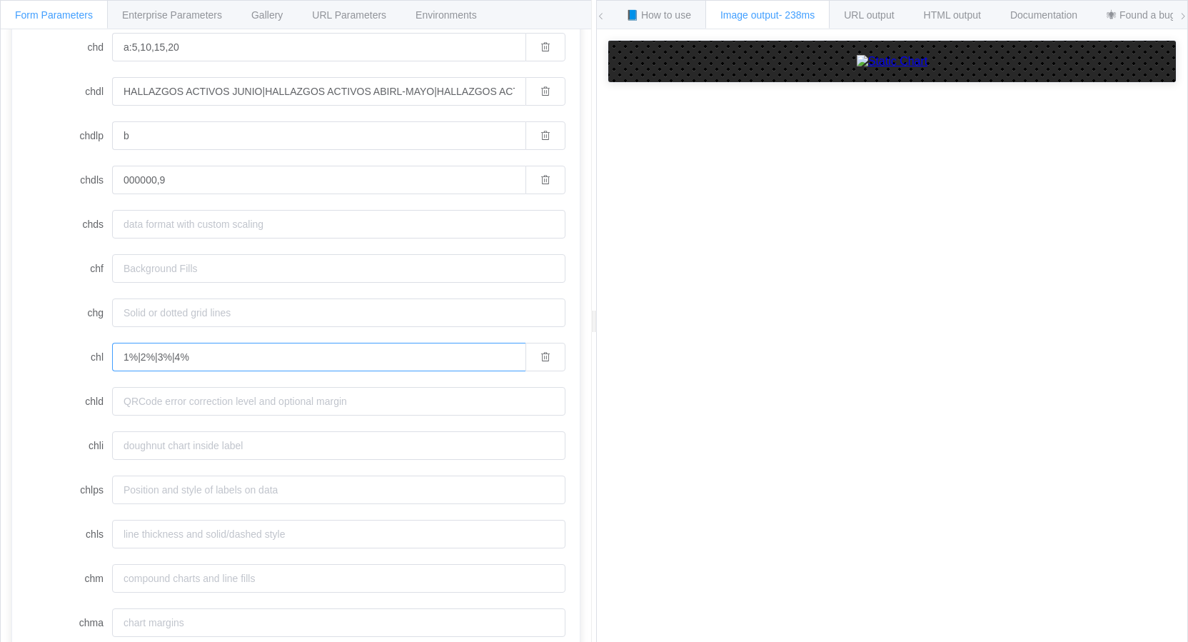
type input "1%|2%|3%|4%"
click at [48, 376] on form "chan chbr chco 8080ff,ffff00,ff5555,80ff80 chd a:5,10,15,20 chdl HALLAZGOS ACTI…" at bounding box center [295, 534] width 539 height 1268
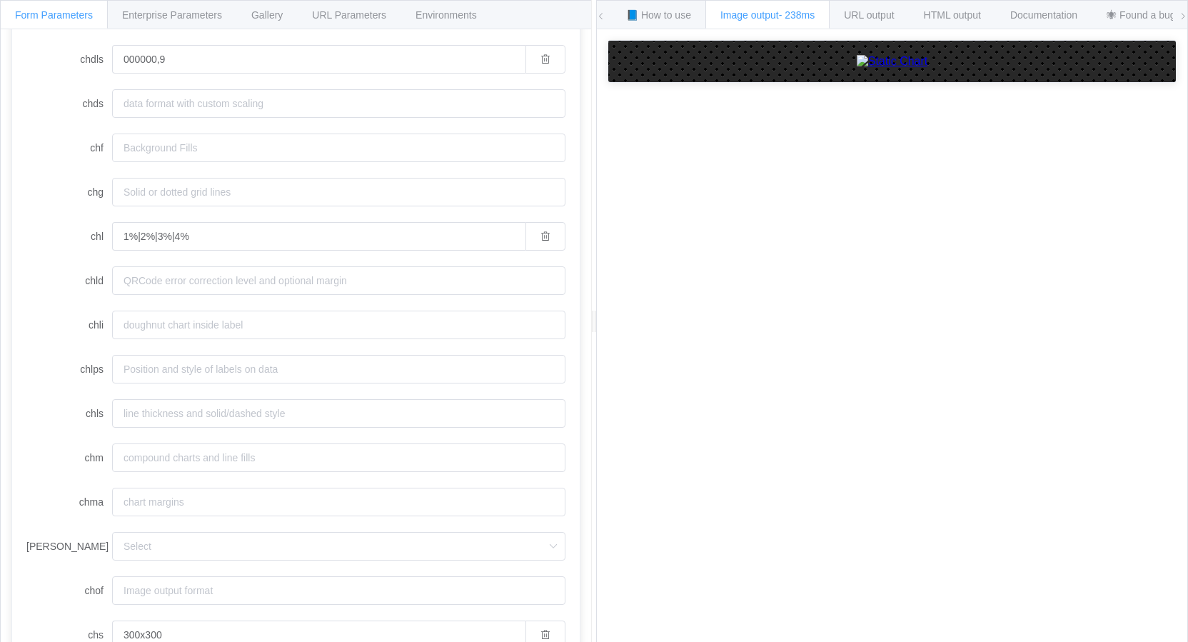
scroll to position [446, 0]
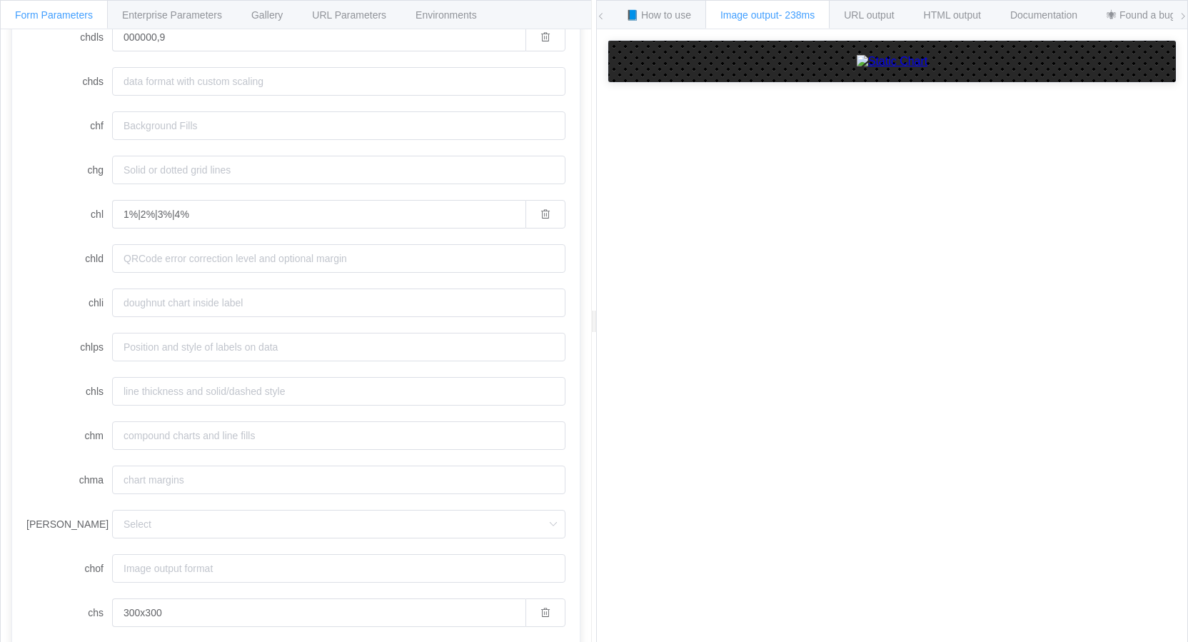
click at [853, 451] on div "How to maximize Image Charts in 3 steps Read the step-by-step guide to the Imag…" at bounding box center [892, 346] width 591 height 635
click at [219, 526] on input "chtt" at bounding box center [338, 531] width 453 height 29
paste input "PORCENTANJE HALLAZGOS"
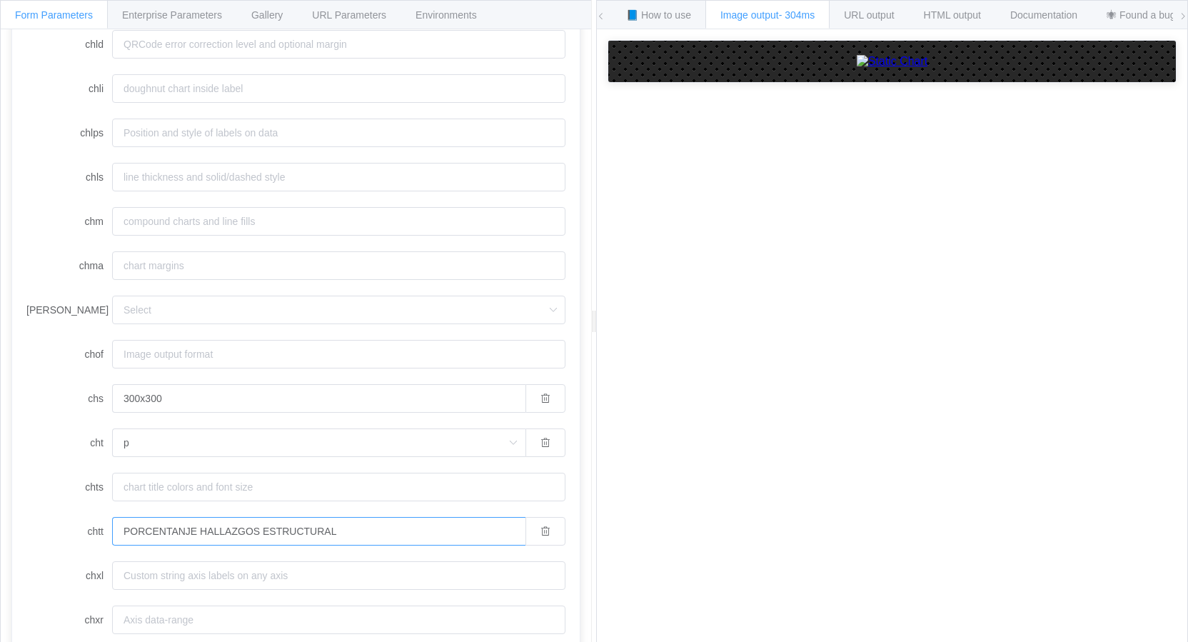
type input "PORCENTANJE HALLAZGOS ESTRUCTURAL"
click at [29, 438] on label "cht" at bounding box center [69, 442] width 86 height 29
click at [112, 438] on input "p" at bounding box center [318, 442] width 413 height 29
click at [52, 538] on label "chtt" at bounding box center [69, 531] width 86 height 29
click at [112, 538] on input "PORCENTANJE HALLAZGOS ESTRUCTURAL" at bounding box center [318, 531] width 413 height 29
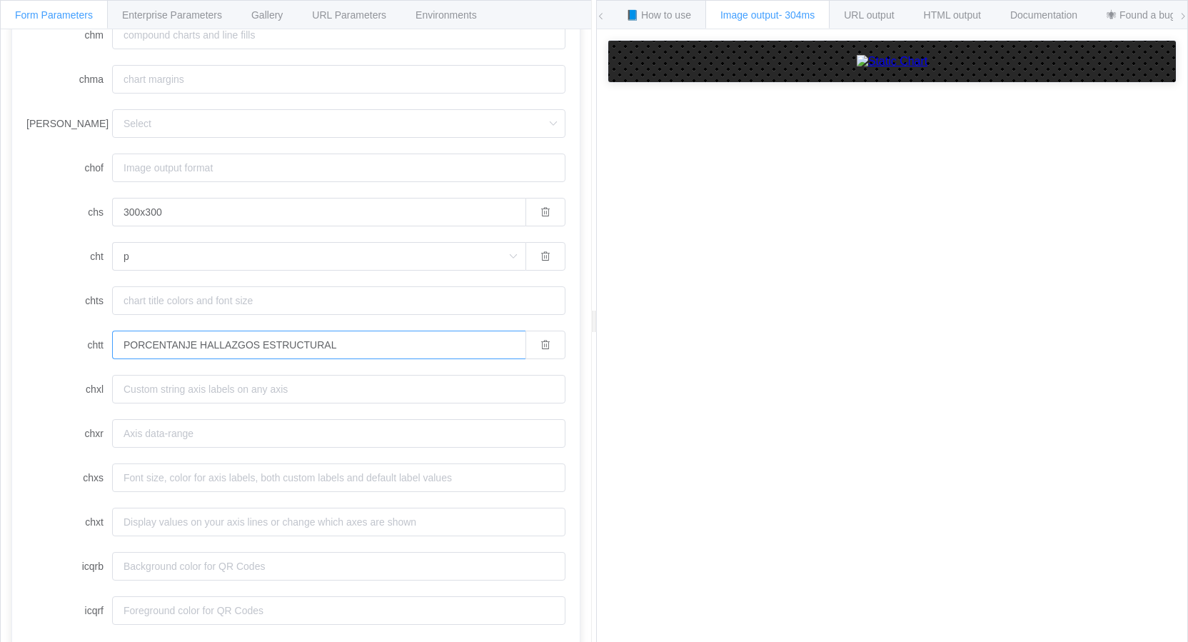
scroll to position [849, 0]
click at [154, 298] on input "chts" at bounding box center [338, 298] width 453 height 29
paste input "000000,16"
type input "000000,16"
drag, startPoint x: 677, startPoint y: 368, endPoint x: 685, endPoint y: 373, distance: 9.3
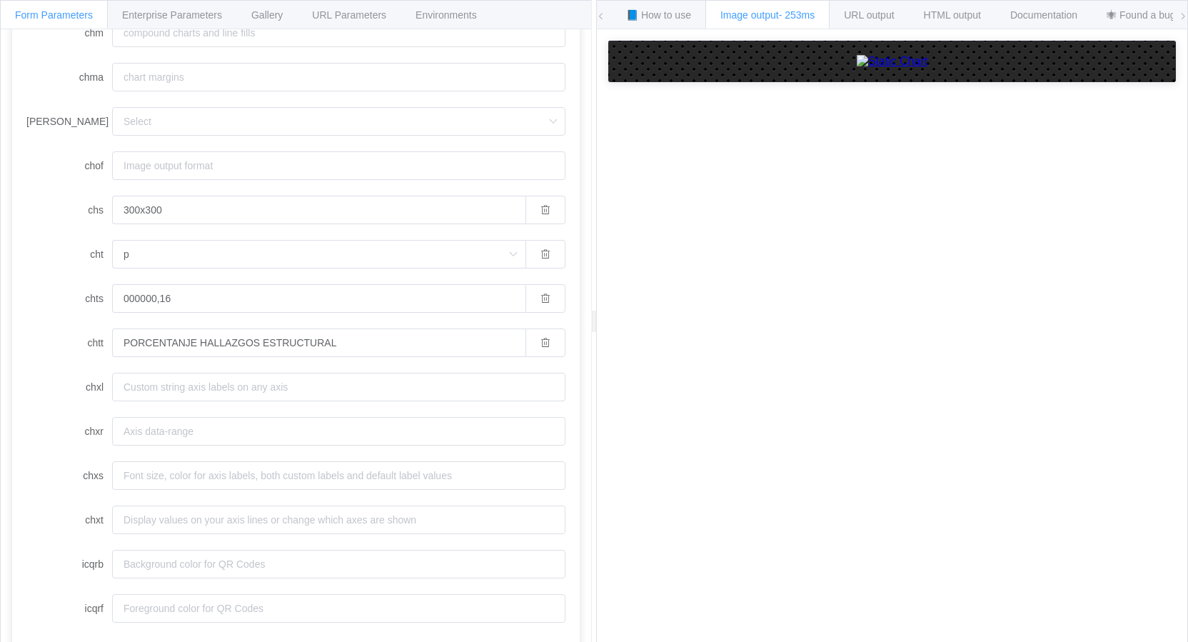
click at [681, 371] on div "How to maximize Image Charts in 3 steps Read the step-by-step guide to the Imag…" at bounding box center [892, 346] width 591 height 635
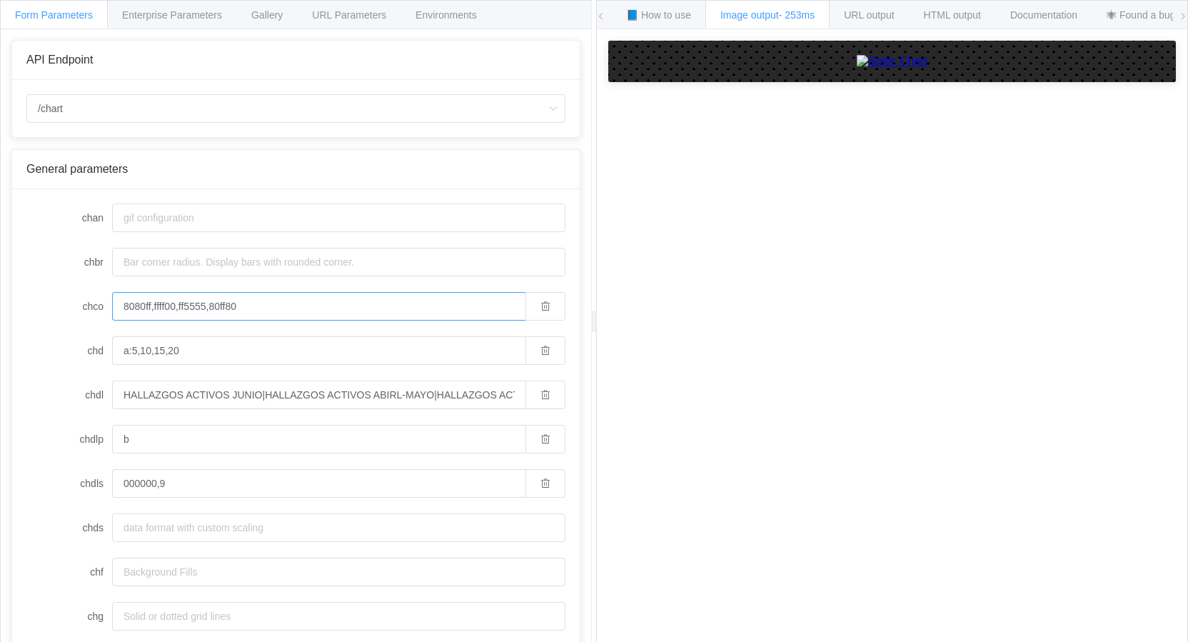
click at [187, 306] on input "8080ff,ffff00,ff5555,80ff80" at bounding box center [318, 306] width 413 height 29
type input "8080ff,ffff00,ff0055,80ff80"
click at [44, 351] on label "chd" at bounding box center [69, 350] width 86 height 29
click at [112, 351] on input "a:5,10,15,20" at bounding box center [318, 350] width 413 height 29
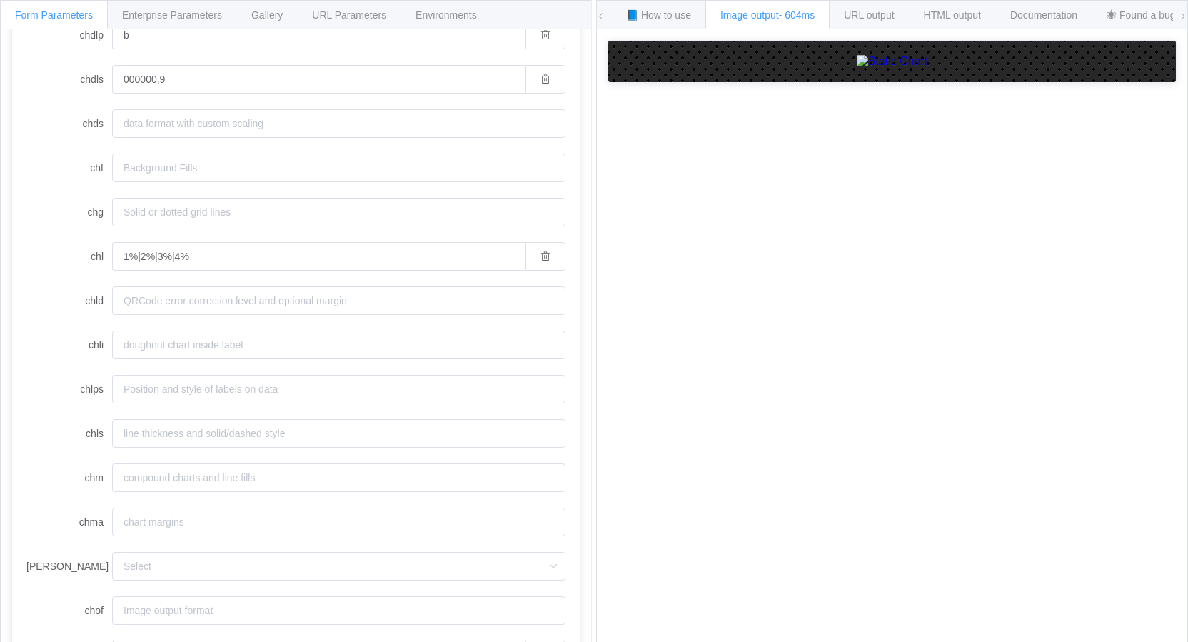
scroll to position [500, 0]
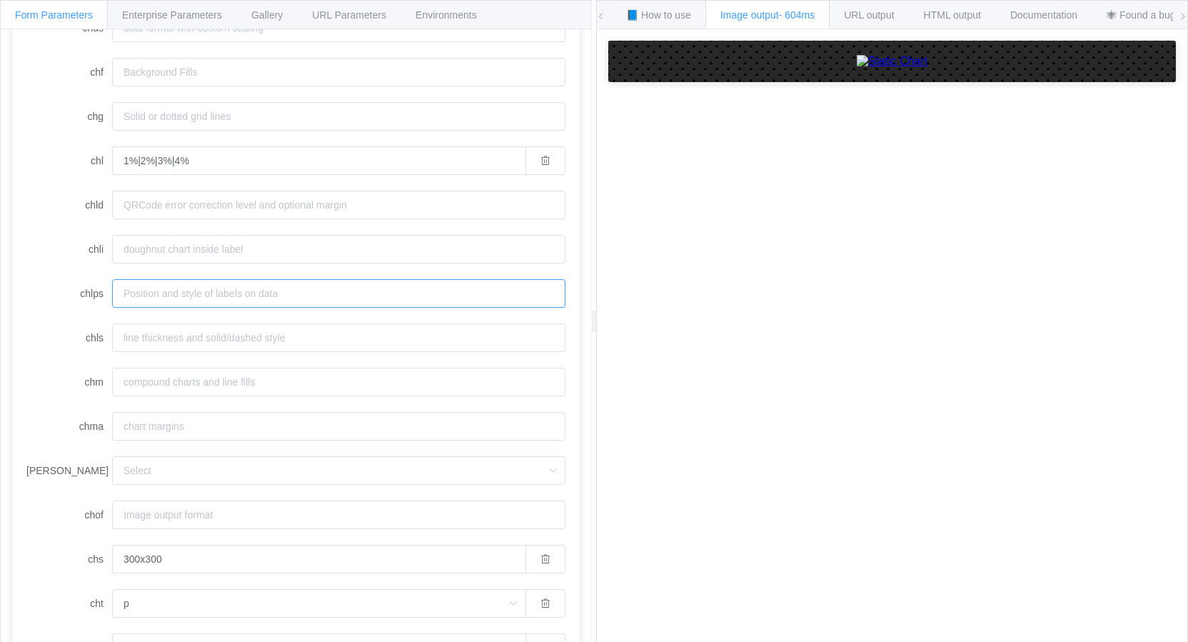
click at [133, 292] on input "chlps" at bounding box center [338, 293] width 453 height 29
click at [685, 16] on span "📘 How to use" at bounding box center [658, 14] width 65 height 11
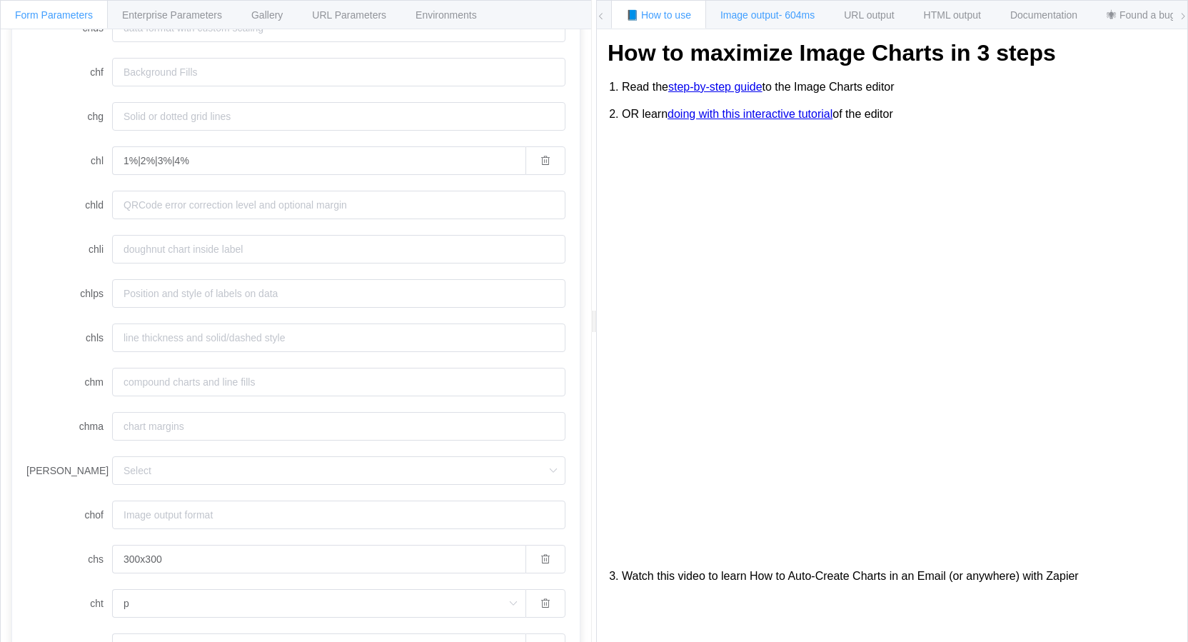
click at [775, 12] on span "Image output - 604ms" at bounding box center [767, 14] width 94 height 11
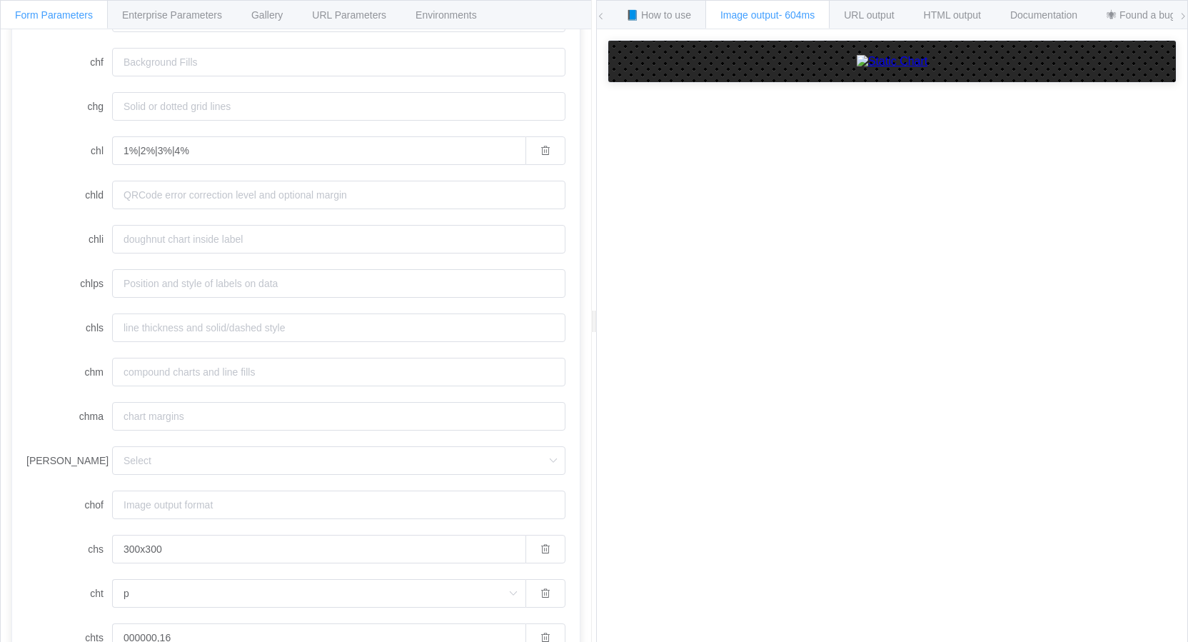
scroll to position [500, 0]
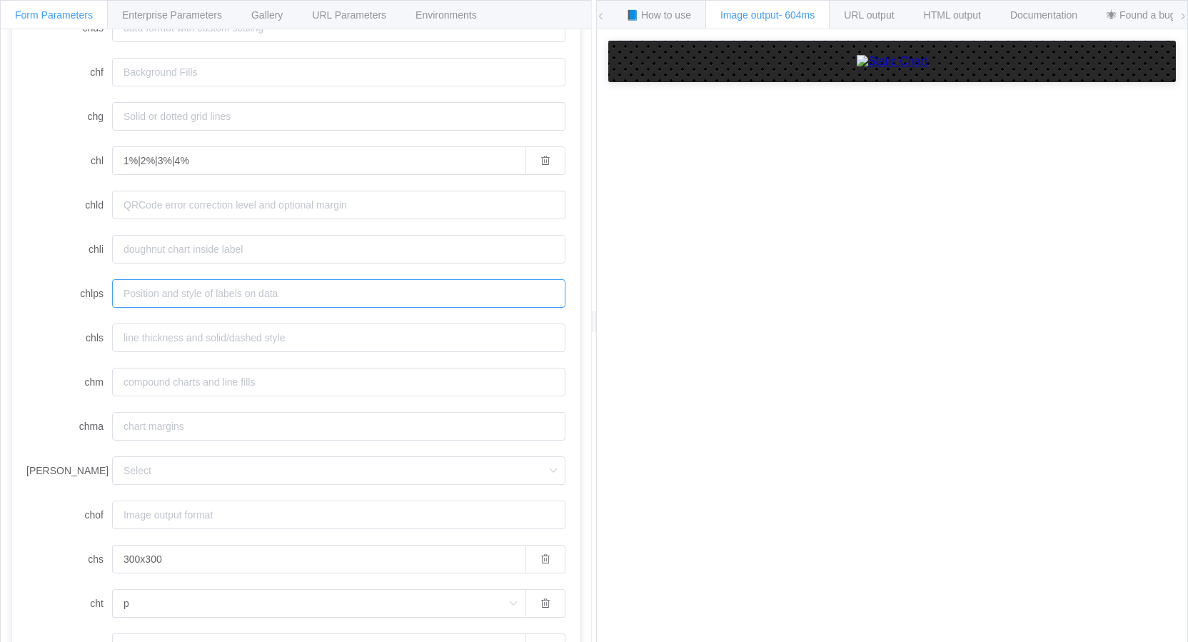
click at [139, 297] on input "chlps" at bounding box center [338, 293] width 453 height 29
drag, startPoint x: 103, startPoint y: 293, endPoint x: 77, endPoint y: 296, distance: 25.8
click at [77, 296] on label "chlps" at bounding box center [69, 293] width 86 height 29
copy label "chlps"
click at [1050, 15] on span "Documentation" at bounding box center [1043, 14] width 67 height 11
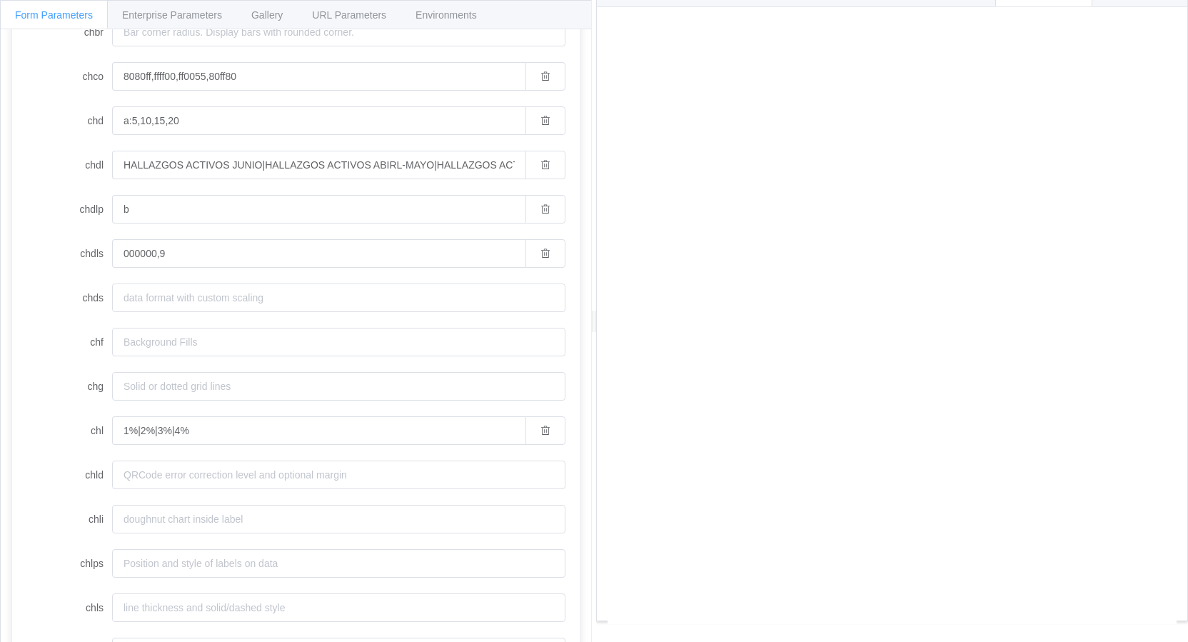
scroll to position [286, 0]
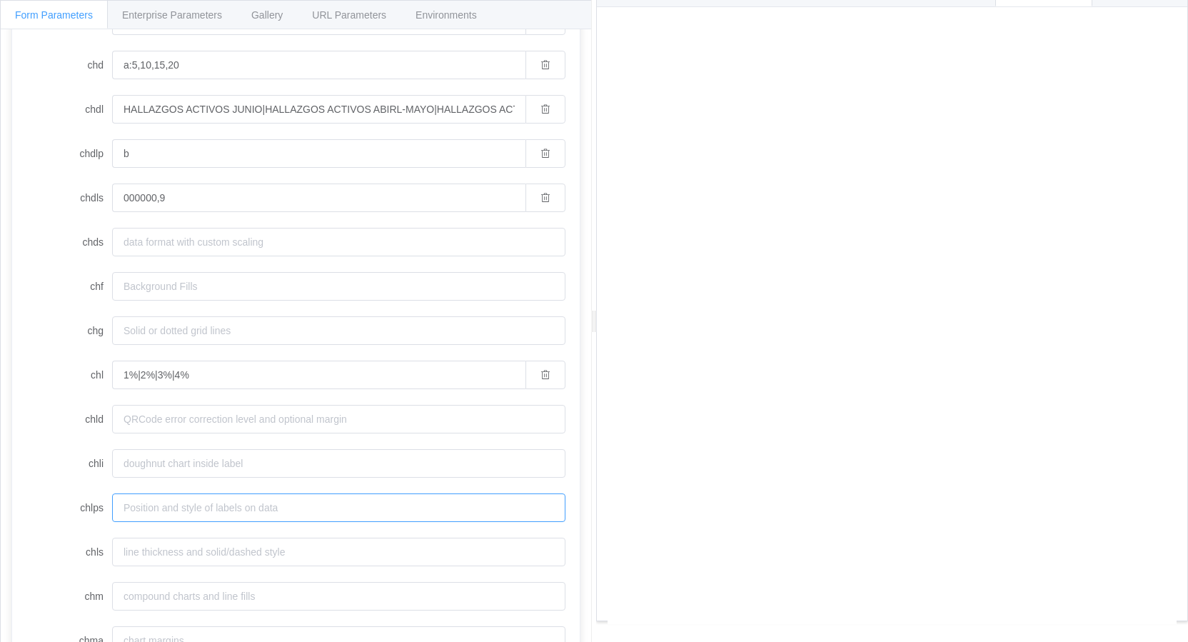
click at [162, 502] on input "chlps" at bounding box center [338, 507] width 453 height 29
paste input "padding.top,10"
type input "padding.top,10"
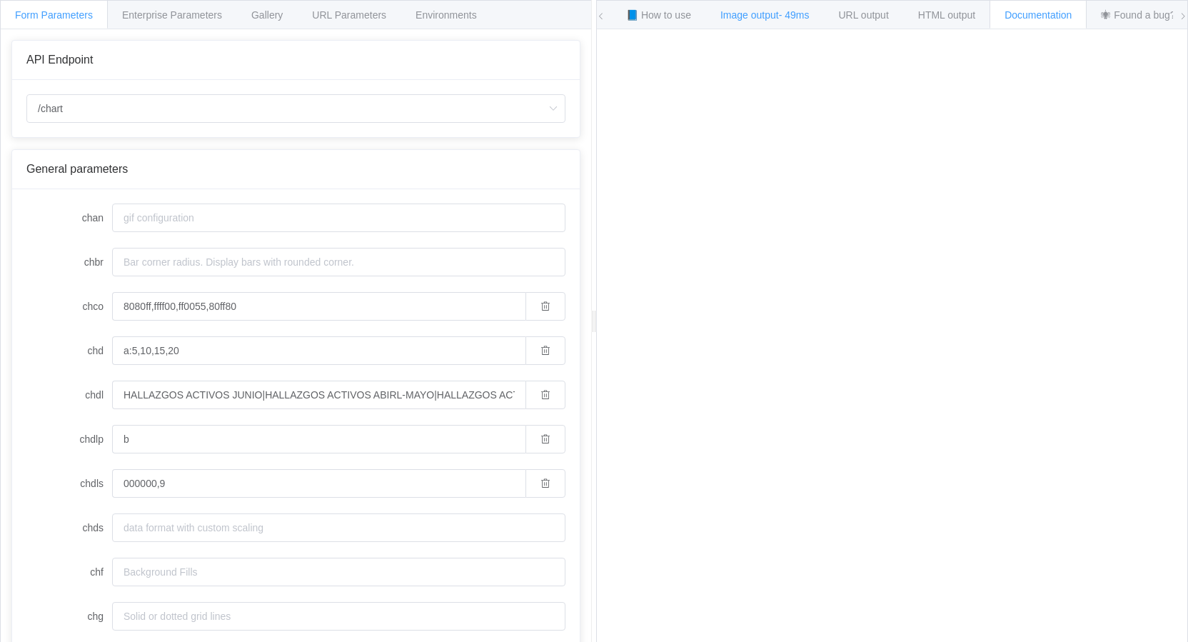
click at [756, 16] on span "Image output - 49ms" at bounding box center [764, 14] width 89 height 11
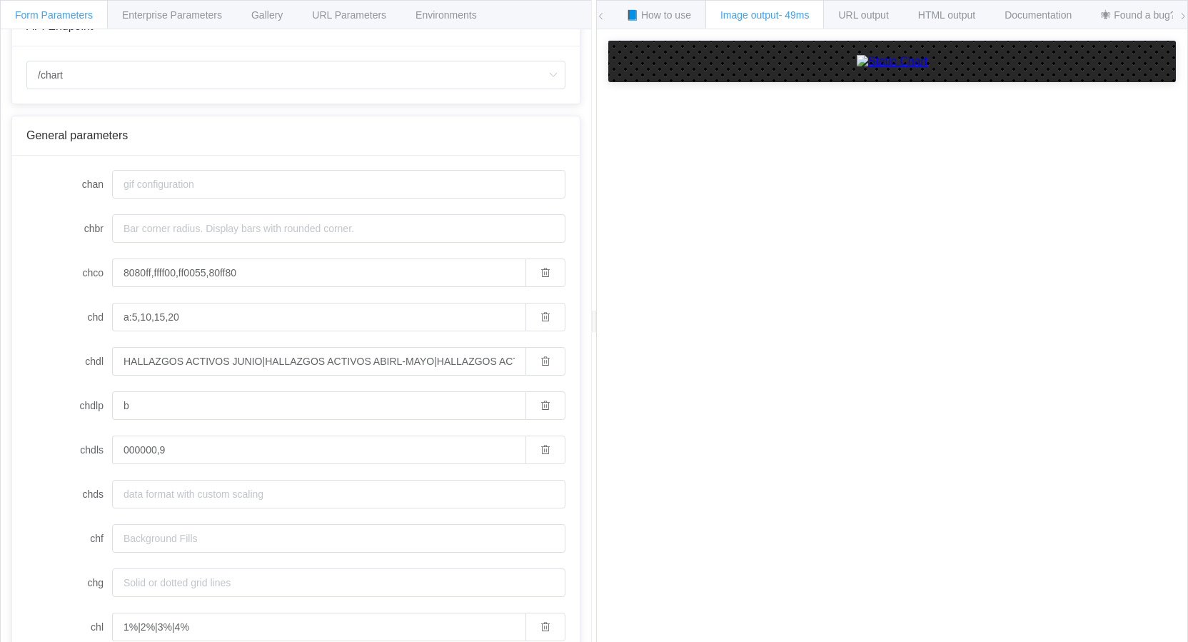
scroll to position [214, 0]
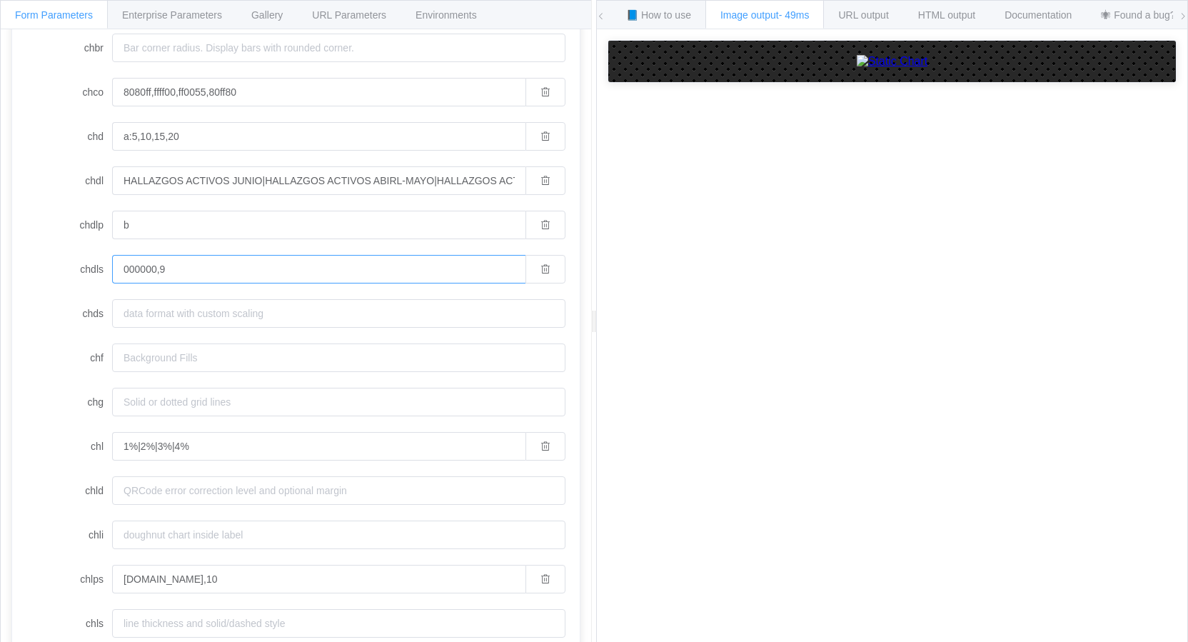
drag, startPoint x: 213, startPoint y: 263, endPoint x: 43, endPoint y: 251, distance: 171.0
click at [43, 251] on form "chan chbr chco 8080ff,ffff00,ff0055,80ff80 chd a:5,10,15,20 chdl HALLAZGOS ACTI…" at bounding box center [295, 623] width 539 height 1268
click at [217, 584] on input "padding.top,10" at bounding box center [318, 579] width 413 height 29
type input "padding.top,20"
click at [39, 443] on label "chl" at bounding box center [69, 446] width 86 height 29
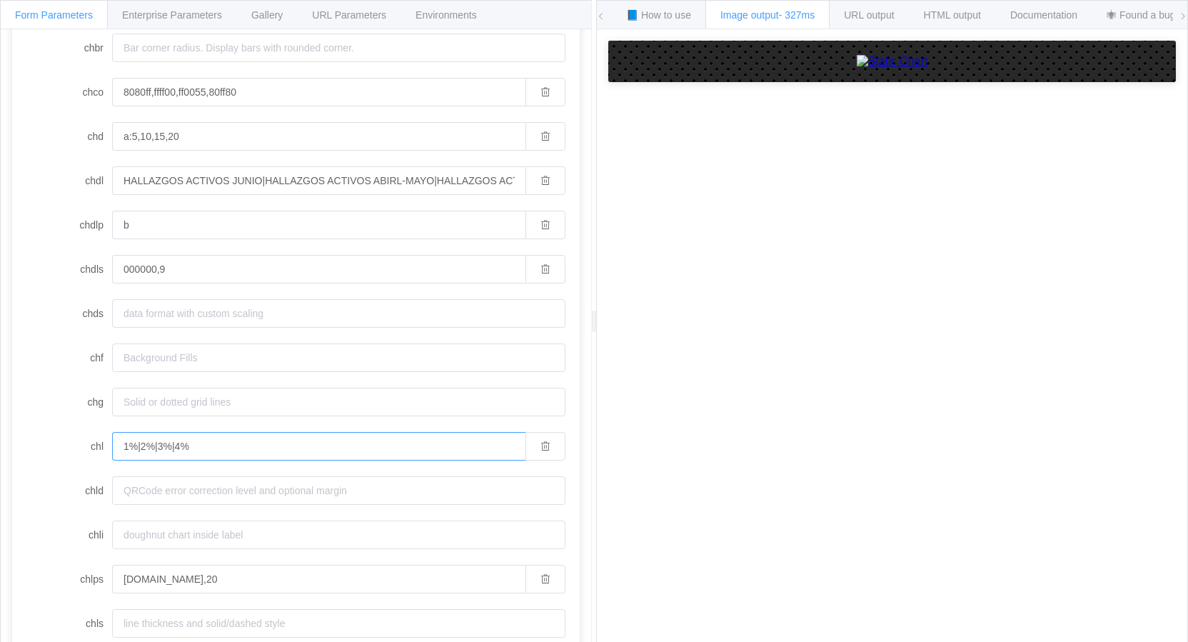
click at [112, 443] on input "1%|2%|3%|4%" at bounding box center [318, 446] width 413 height 29
click at [241, 584] on input "padding.top,20" at bounding box center [318, 579] width 413 height 29
click at [541, 583] on button "button" at bounding box center [546, 579] width 40 height 29
click at [1047, 12] on span "Documentation" at bounding box center [1043, 14] width 67 height 11
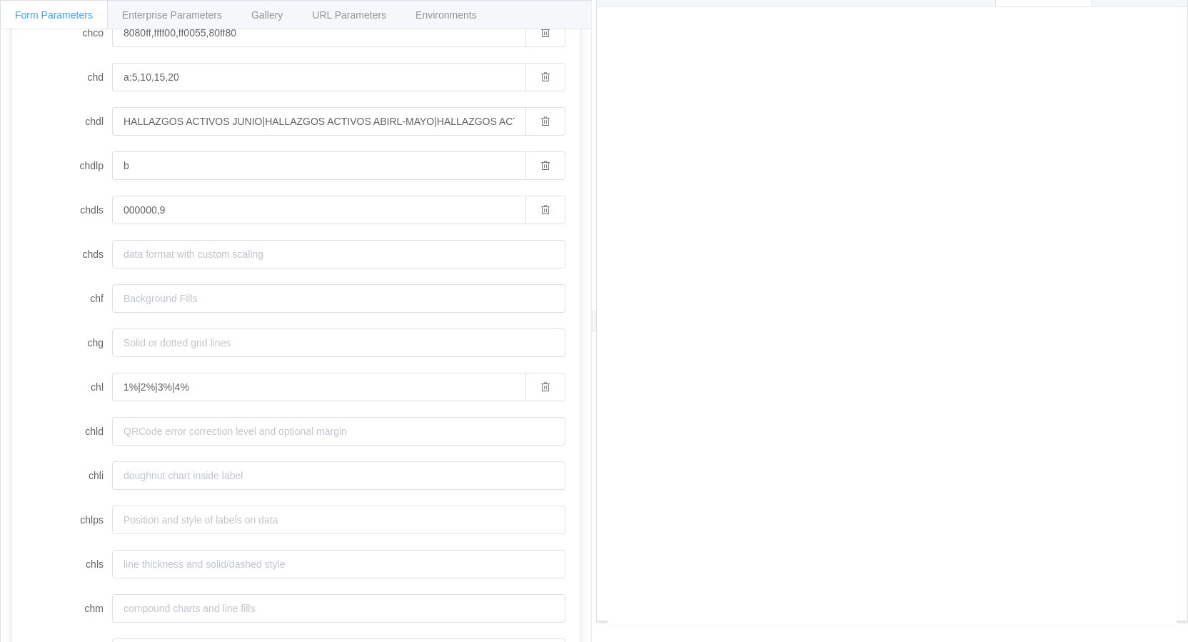
scroll to position [289, 0]
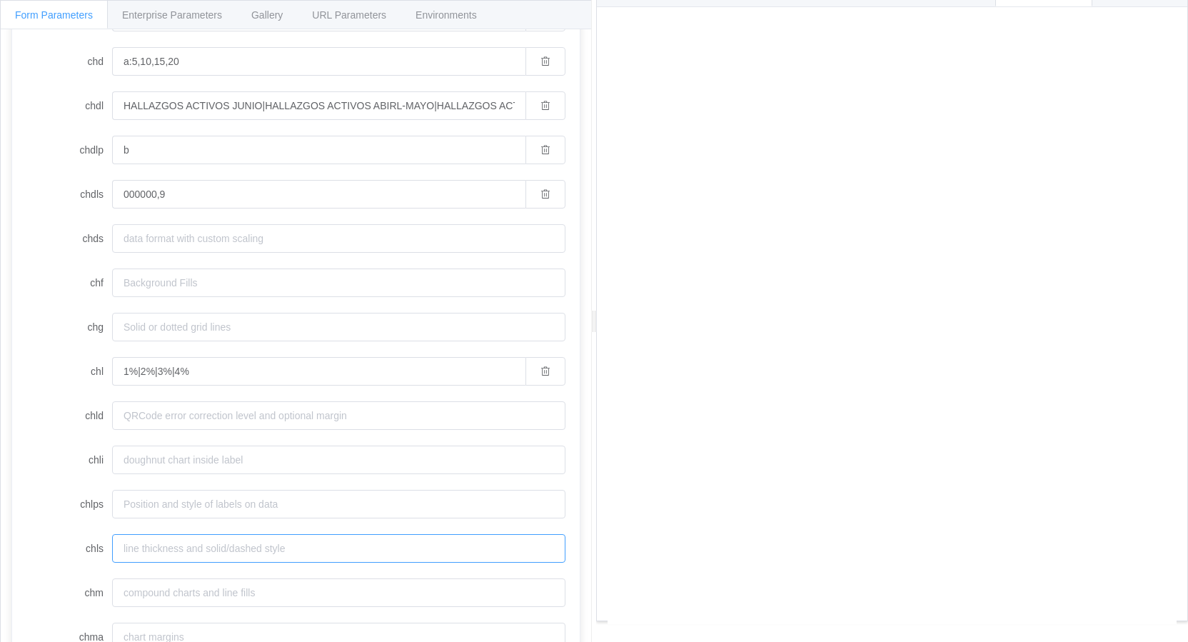
click at [182, 546] on input "chls" at bounding box center [338, 548] width 453 height 29
paste input "anchor,start"
type input "anchor,start"
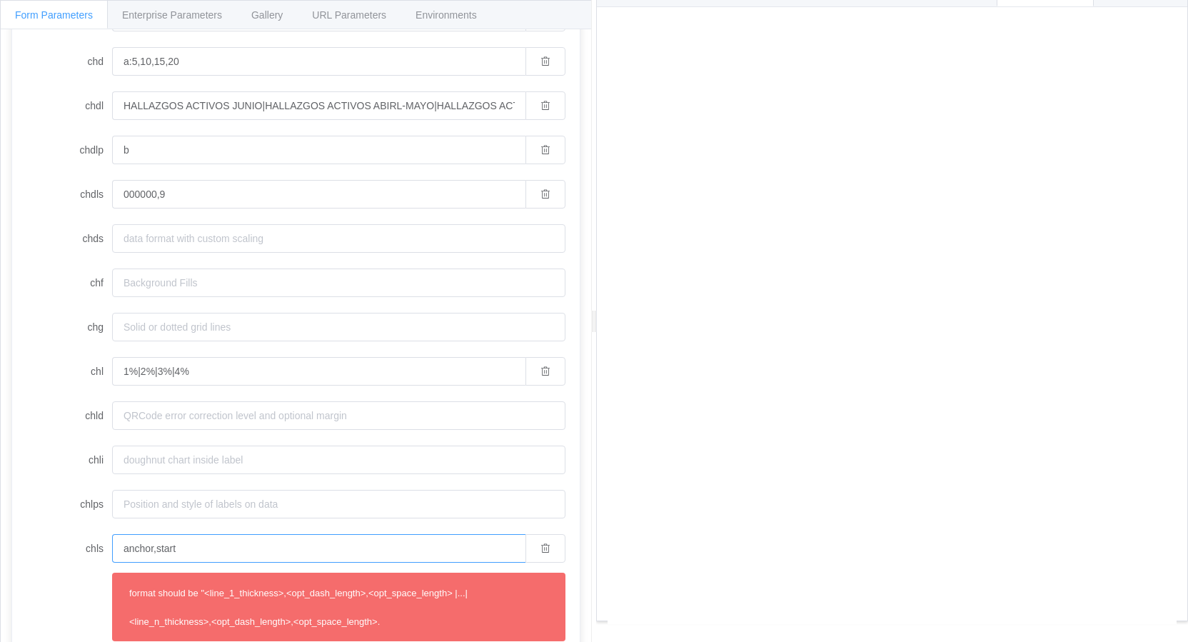
drag, startPoint x: 95, startPoint y: 534, endPoint x: 32, endPoint y: 511, distance: 66.9
click at [40, 532] on form "chan chbr chco 8080ff,ffff00,ff0055,80ff80 chd a:5,10,15,20 chdl HALLAZGOS ACTI…" at bounding box center [295, 587] width 539 height 1347
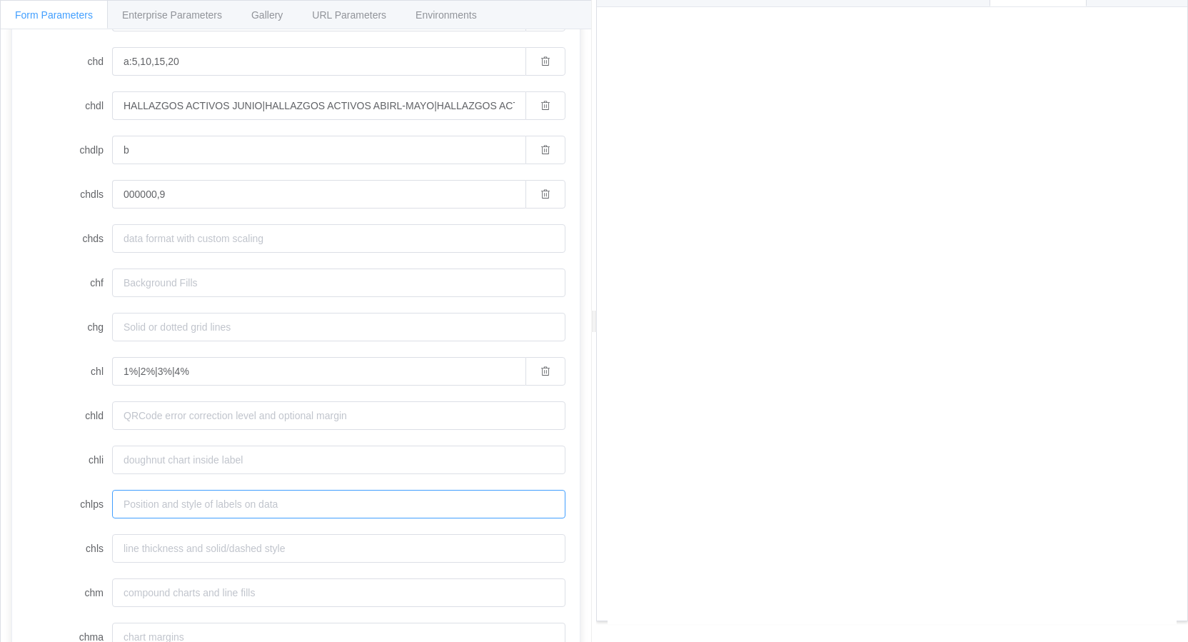
click at [176, 500] on input "chlps" at bounding box center [338, 504] width 453 height 29
paste input "anchor,start"
type input "anchor,start"
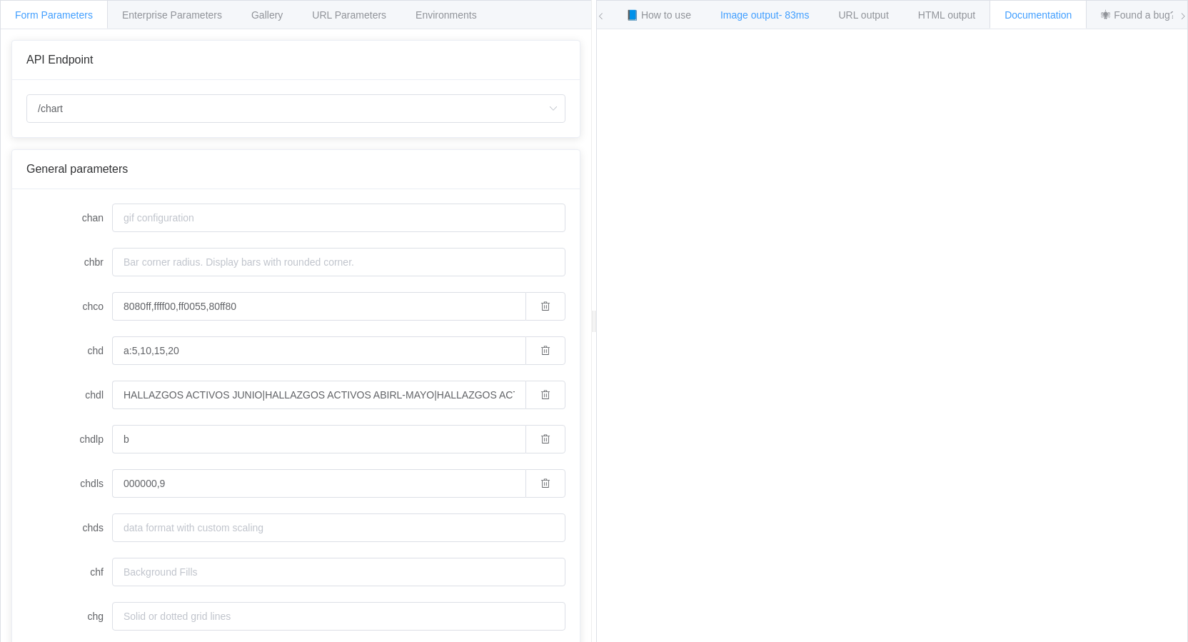
click at [772, 8] on div "Image output - 83ms" at bounding box center [764, 14] width 119 height 29
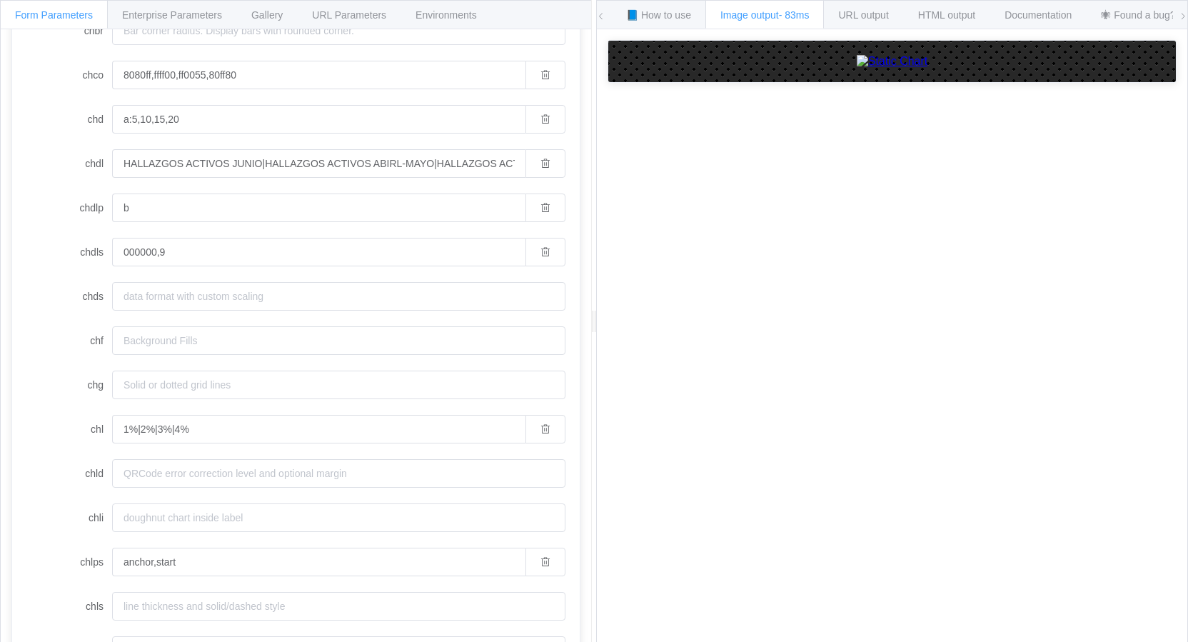
scroll to position [243, 0]
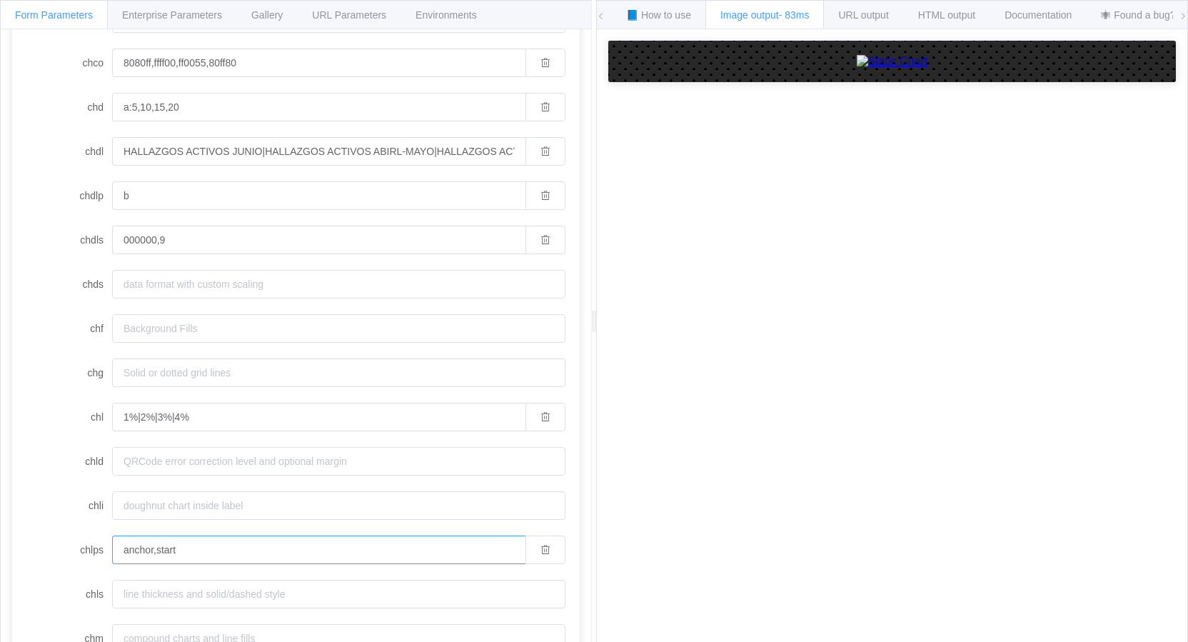
drag, startPoint x: 176, startPoint y: 553, endPoint x: 251, endPoint y: 565, distance: 75.8
click at [164, 552] on input "anchor,start" at bounding box center [318, 550] width 413 height 29
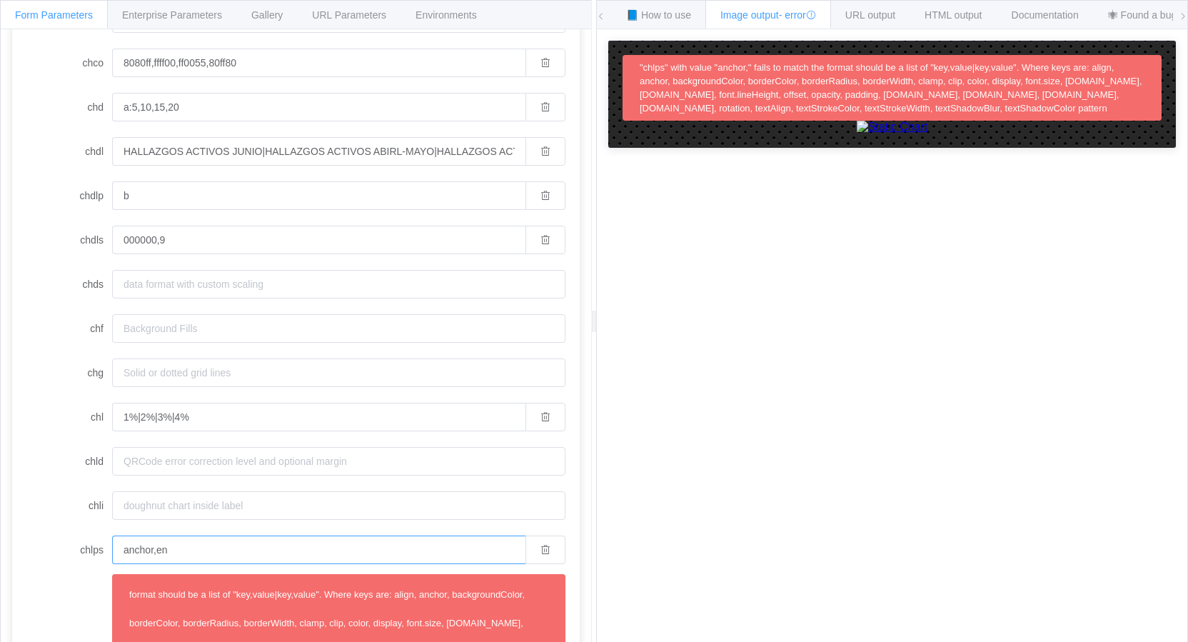
type input "anchor,end"
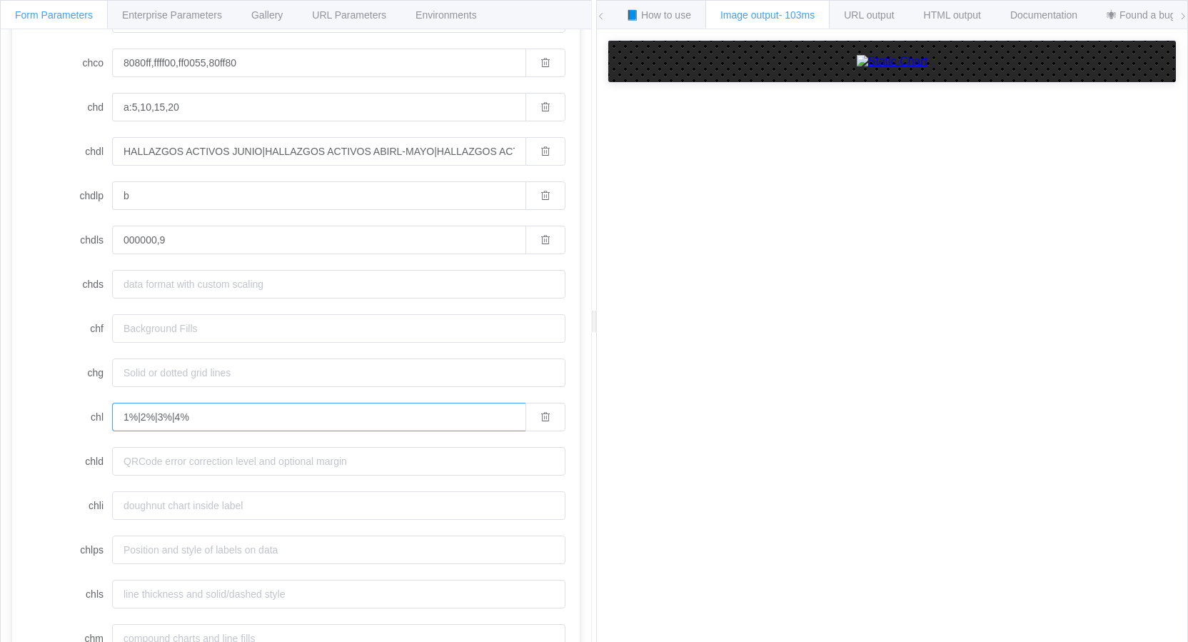
drag, startPoint x: 223, startPoint y: 420, endPoint x: -8, endPoint y: 389, distance: 232.7
click at [0, 389] on html "Form Parameters Enterprise Parameters Gallery URL Parameters Environments API E…" at bounding box center [594, 321] width 1188 height 642
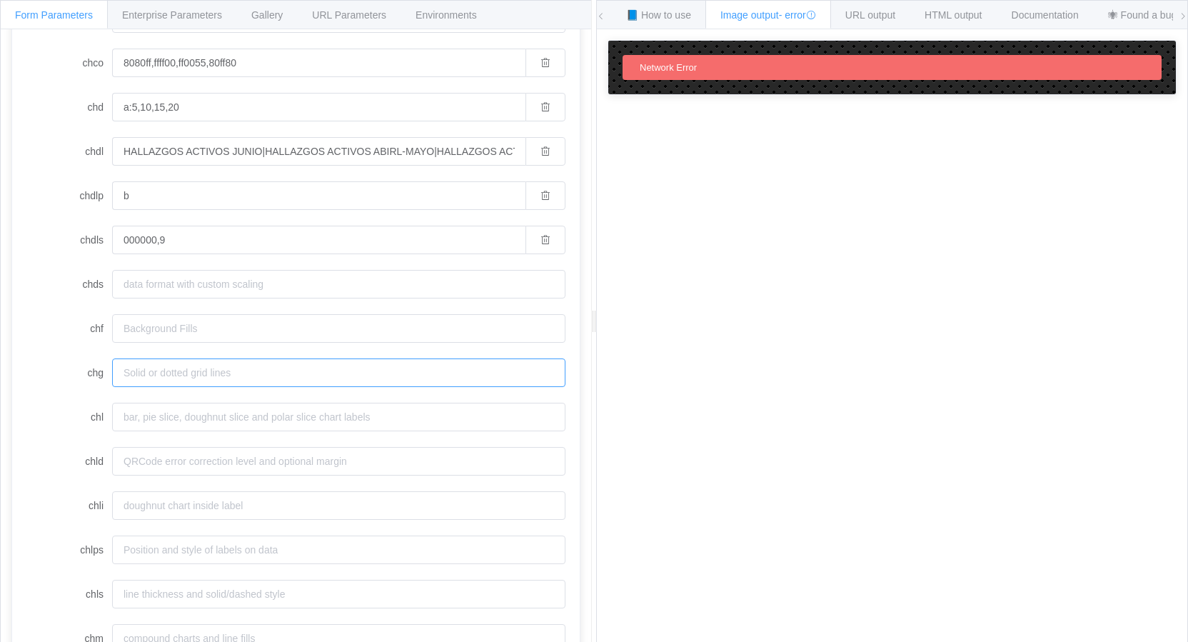
click at [189, 376] on input "chg" at bounding box center [338, 372] width 453 height 29
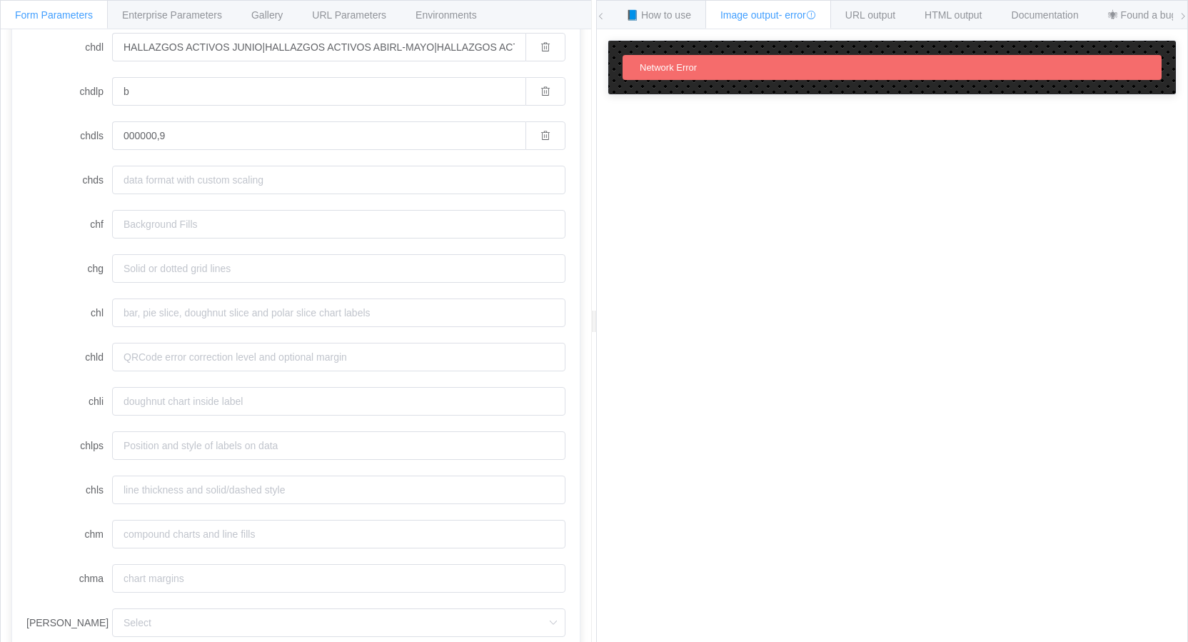
scroll to position [346, 0]
click at [283, 440] on input "chlps" at bounding box center [338, 447] width 453 height 29
paste input "anchor,start"
type input "anchor,start|"
drag, startPoint x: 278, startPoint y: 443, endPoint x: 69, endPoint y: 446, distance: 209.2
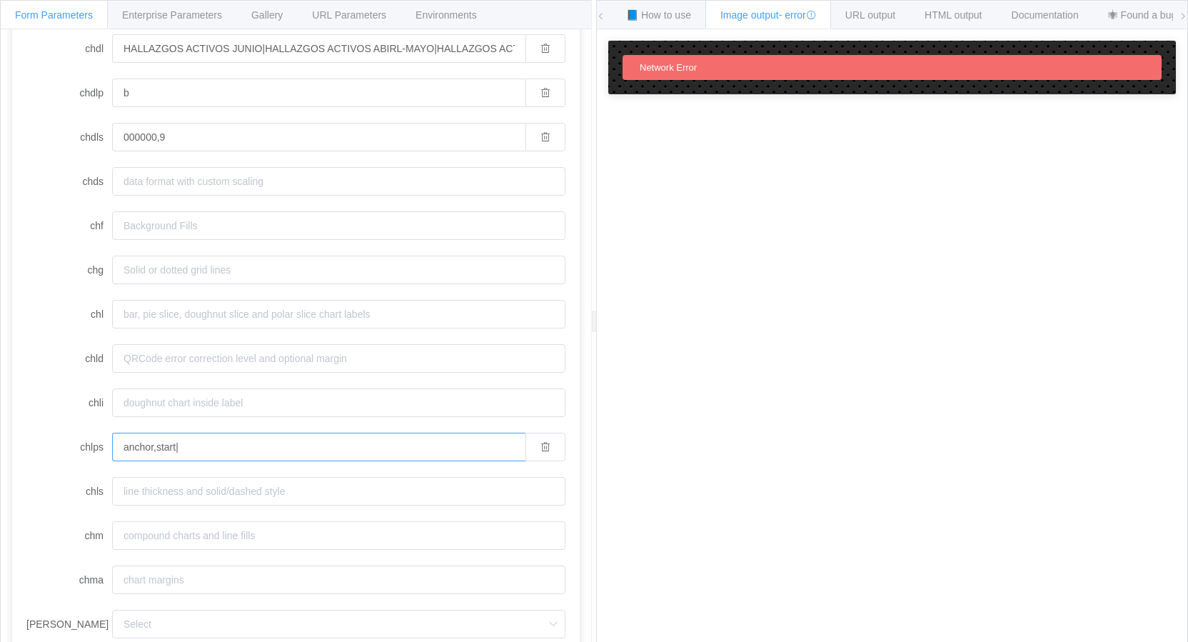
click at [69, 446] on div "chlps anchor,start|" at bounding box center [295, 447] width 539 height 29
click at [54, 338] on form "chan chbr chco 8080ff,ffff00,ff0055,80ff80 chd a:5,10,15,20 chdl HALLAZGOS ACTI…" at bounding box center [295, 491] width 539 height 1268
click at [151, 311] on input "chl" at bounding box center [338, 314] width 453 height 29
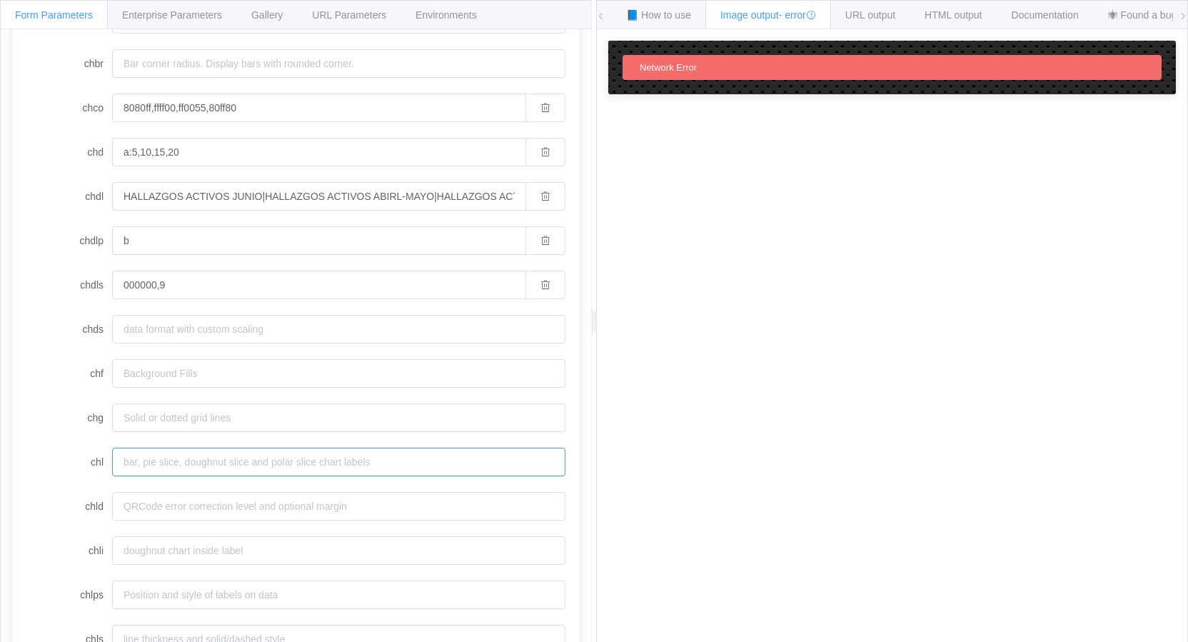
scroll to position [204, 0]
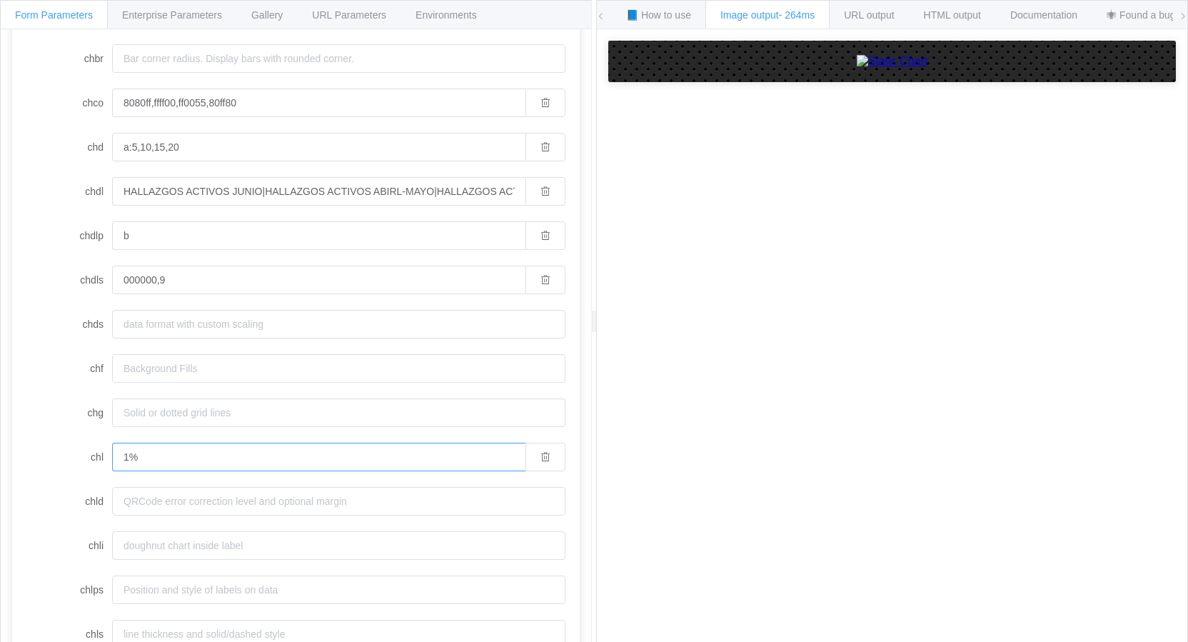
type input "1"
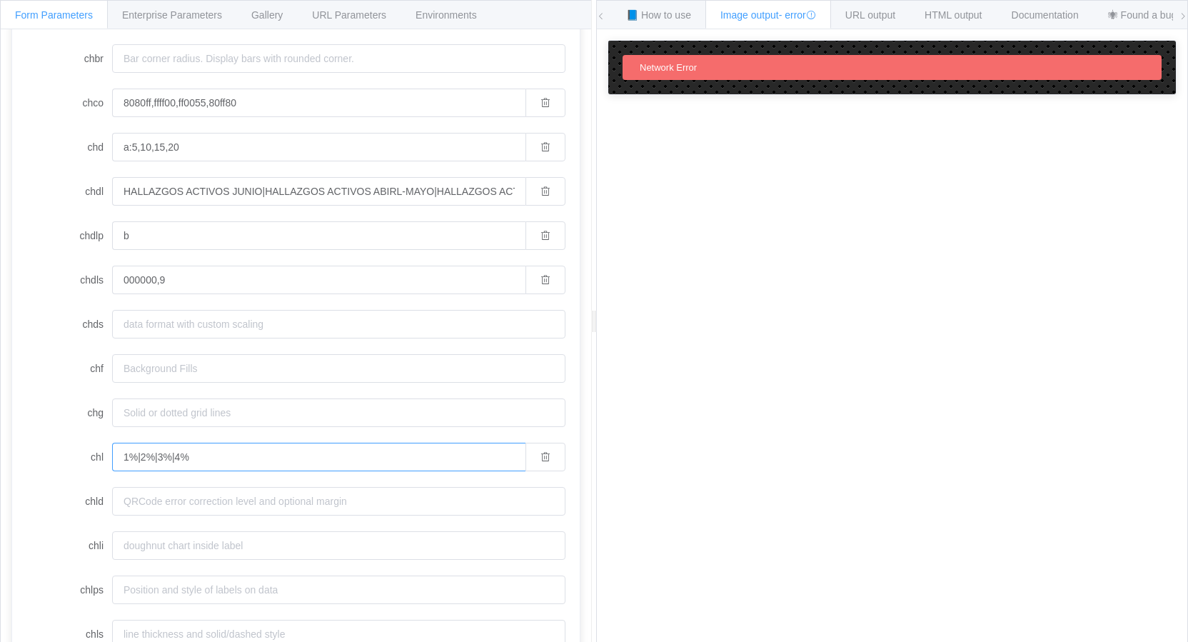
type input "1%|2%|3%|4%"
click at [20, 223] on div "chan chbr chco 8080ff,ffff00,ff0055,80ff80 chd a:5,10,15,20 chdl HALLAZGOS ACTI…" at bounding box center [296, 642] width 568 height 1312
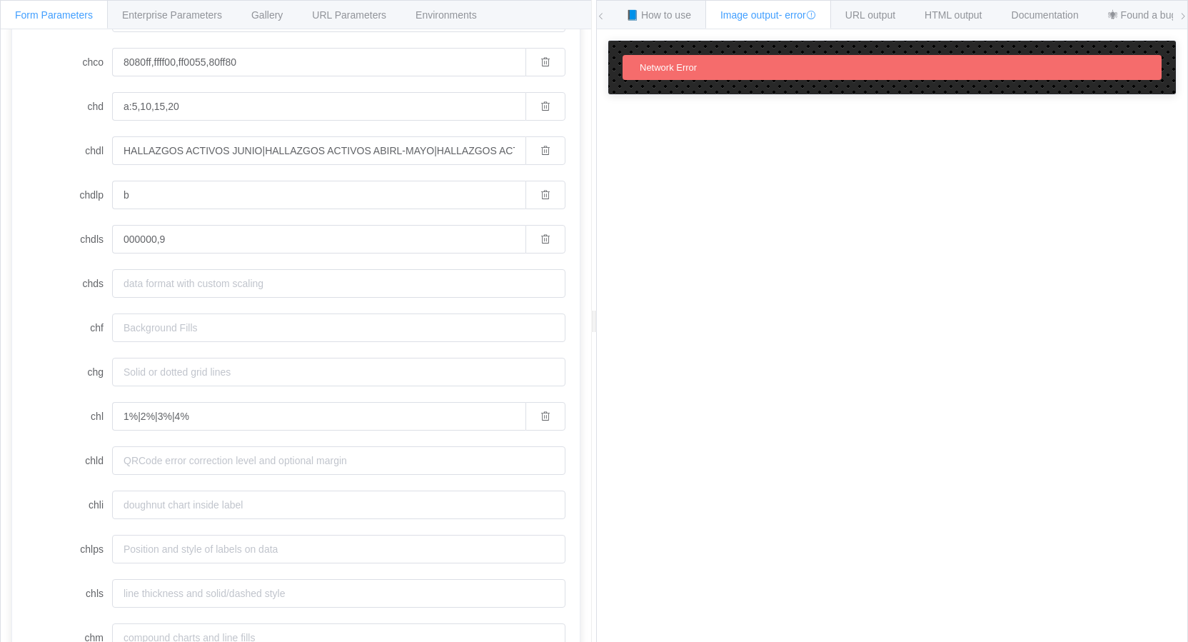
scroll to position [489, 0]
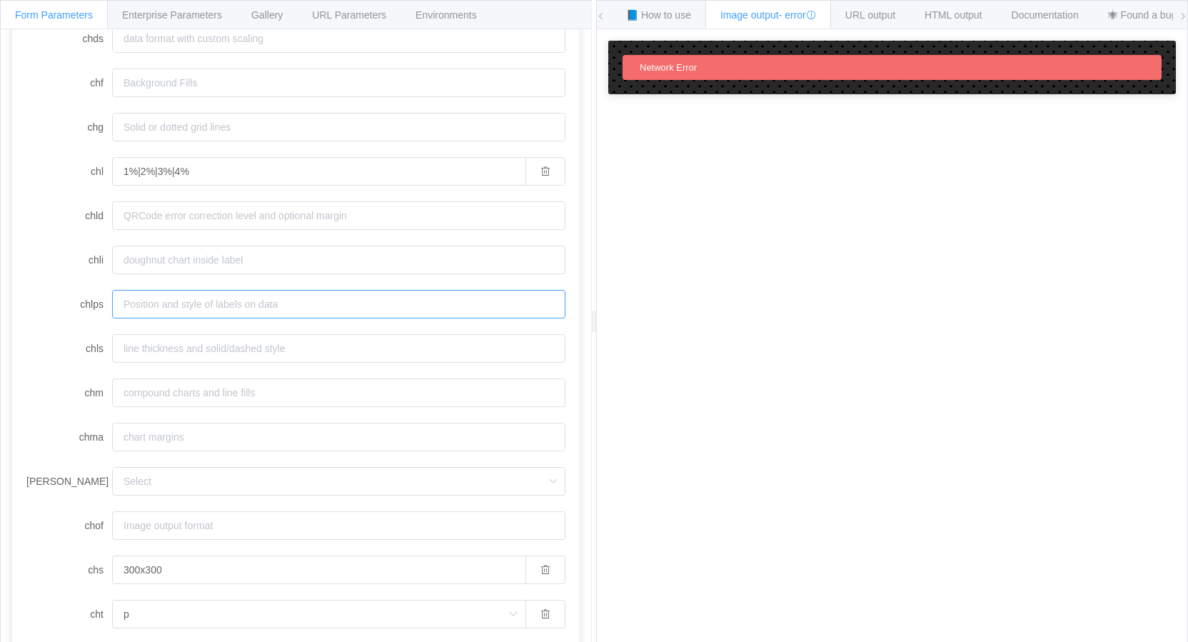
click at [179, 306] on input "chlps" at bounding box center [338, 304] width 453 height 29
click at [1063, 9] on div "Documentation" at bounding box center [1045, 14] width 97 height 29
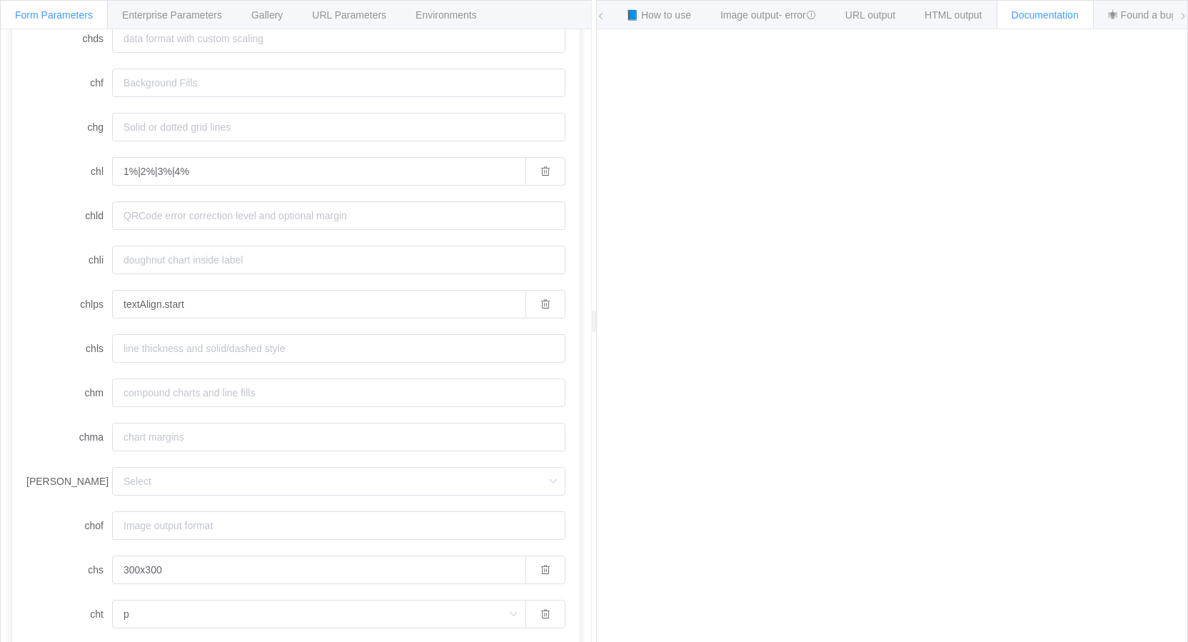
scroll to position [22, 0]
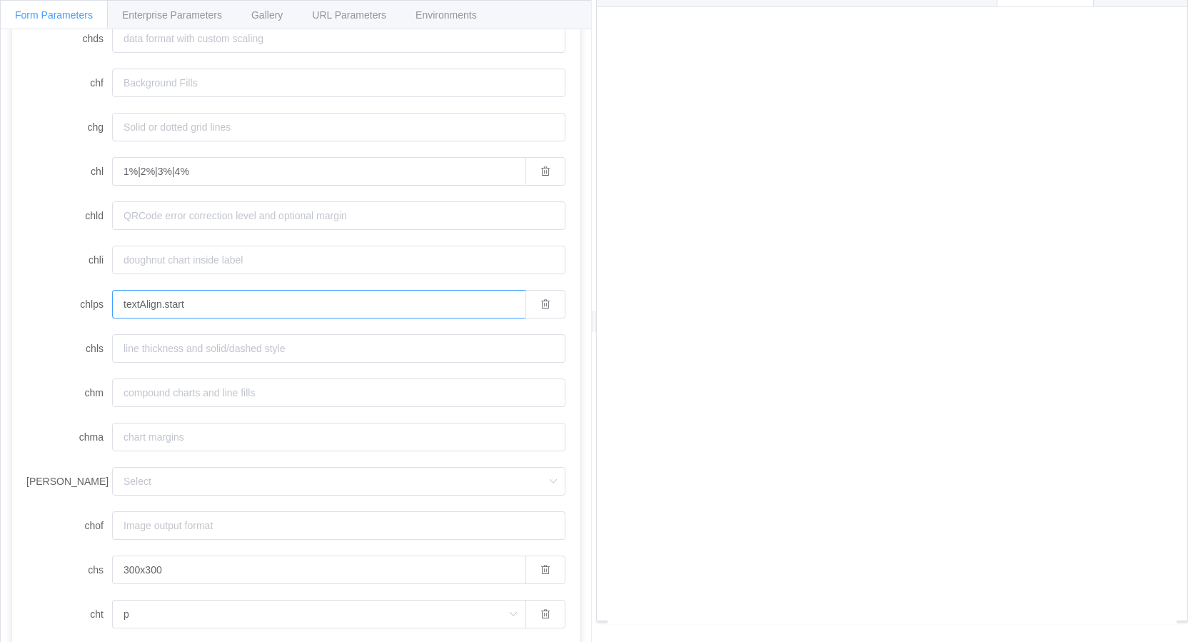
drag, startPoint x: 160, startPoint y: 302, endPoint x: 92, endPoint y: 301, distance: 67.8
click at [92, 301] on div "chlps textAlign.start" at bounding box center [295, 304] width 539 height 29
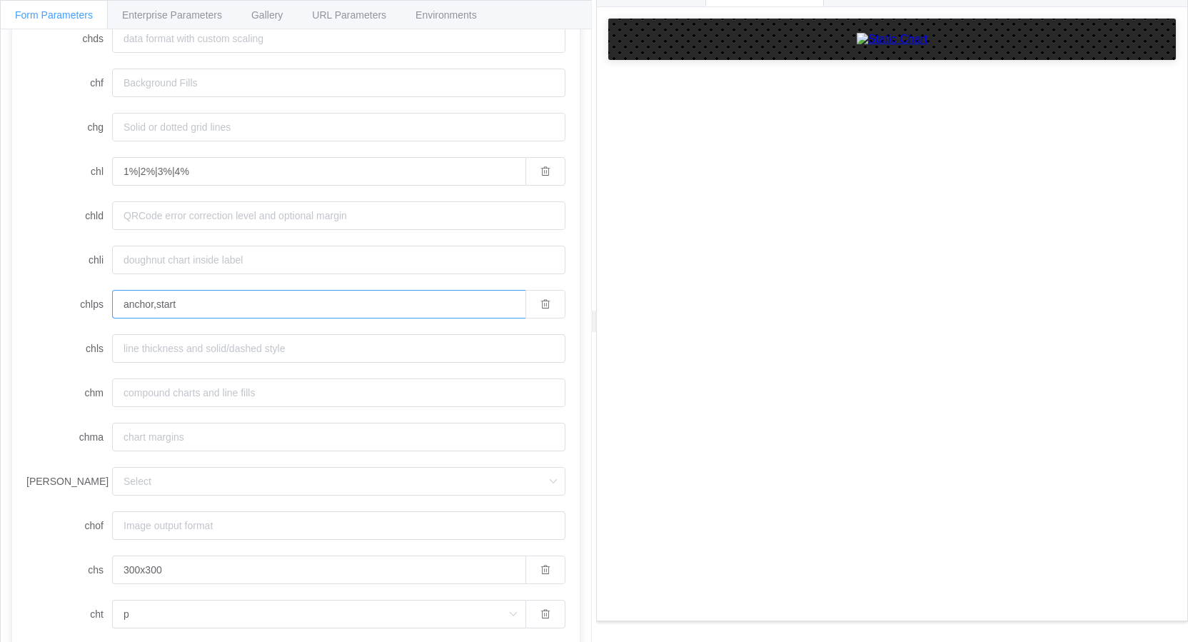
drag, startPoint x: 186, startPoint y: 292, endPoint x: 186, endPoint y: 299, distance: 7.2
click at [184, 293] on input "anchor,start" at bounding box center [318, 304] width 413 height 29
drag, startPoint x: 190, startPoint y: 300, endPoint x: 6, endPoint y: 293, distance: 184.4
click at [14, 292] on div "chan chbr chco 8080ff,ffff00,ff0055,80ff80 chd a:5,10,15,20 chdl HALLAZGOS ACTI…" at bounding box center [296, 356] width 568 height 1312
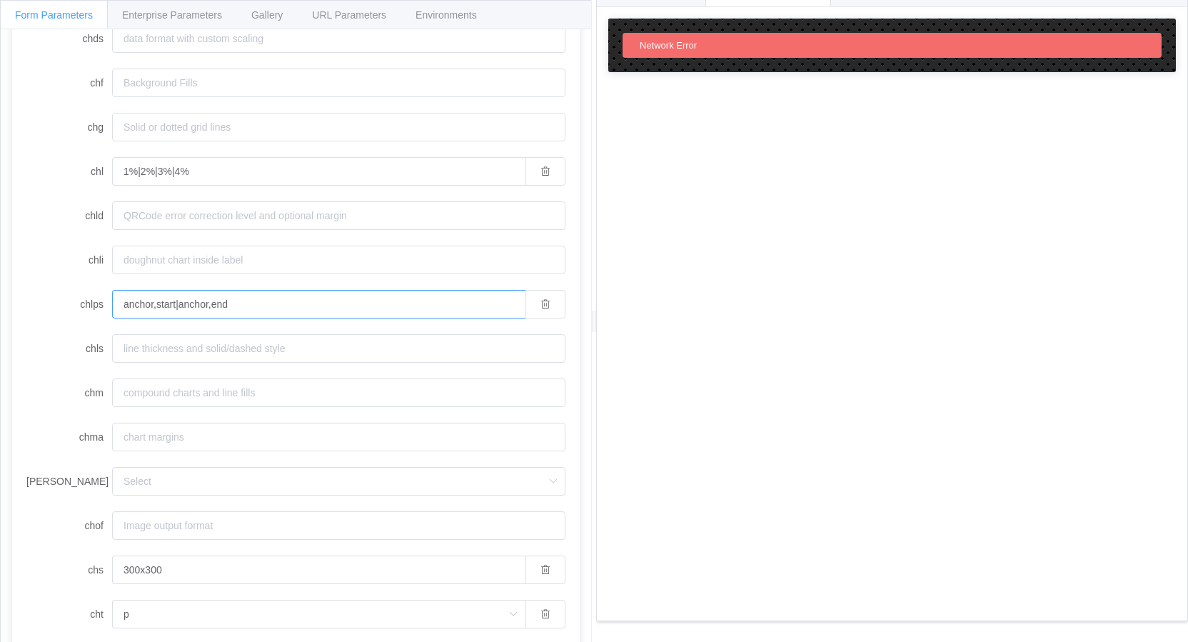
click at [263, 311] on input "anchor,start|anchor,end" at bounding box center [318, 304] width 413 height 29
click at [24, 292] on div "chan chbr chco 8080ff,ffff00,ff0055,80ff80 chd a:5,10,15,20 chdl HALLAZGOS ACTI…" at bounding box center [296, 356] width 568 height 1312
click at [277, 310] on input "anchor,start|anchor,end" at bounding box center [318, 304] width 413 height 29
type input "anchor,start"
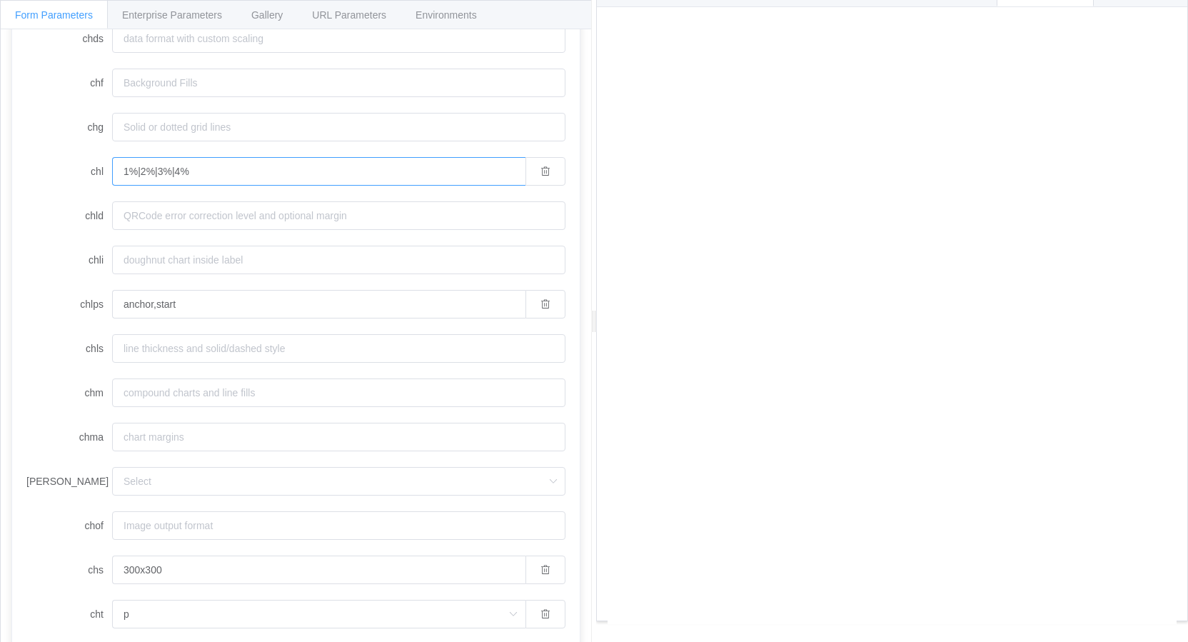
click at [54, 148] on form "chan chbr chco 8080ff,ffff00,ff0055,80ff80 chd a:5,10,15,20 chdl HALLAZGOS ACTI…" at bounding box center [295, 348] width 539 height 1268
click at [728, 7] on div "How to maximize Image Charts in 3 steps Read the step-by-step guide to the Imag…" at bounding box center [892, 324] width 591 height 635
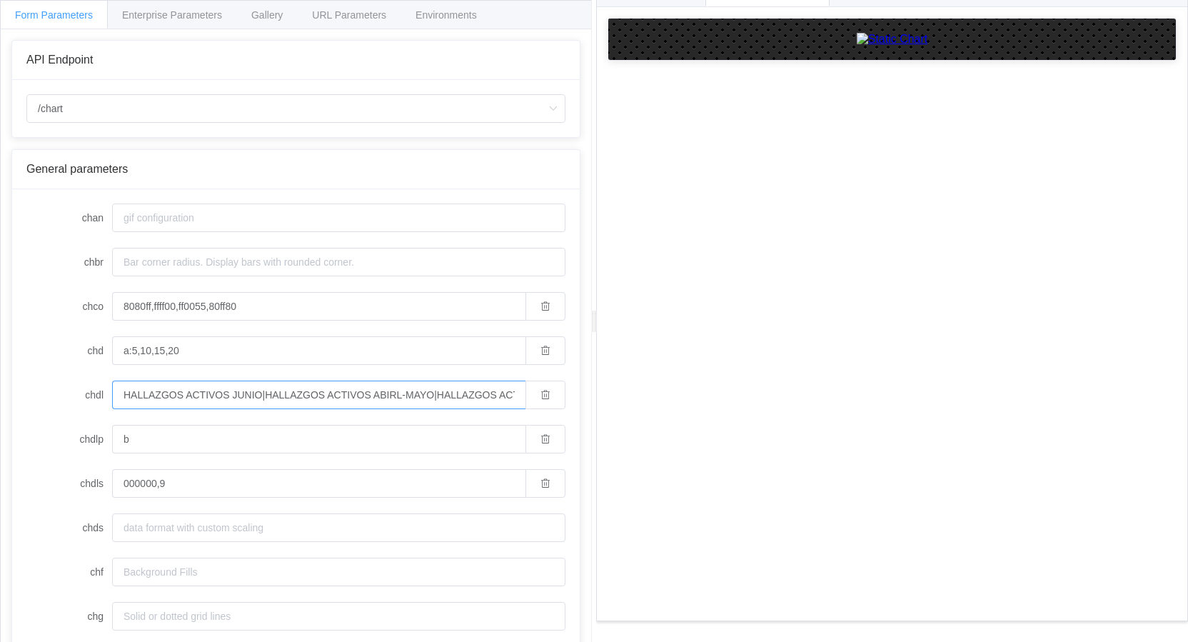
click at [260, 396] on input "HALLAZGOS ACTIVOS JUNIO|HALLAZGOS ACTIVOS ABIRL-MAYO|HALLAZGOS ACTIVOS CON MAS …" at bounding box center [318, 395] width 413 height 29
drag, startPoint x: 236, startPoint y: 393, endPoint x: 305, endPoint y: 393, distance: 68.5
click at [305, 393] on input "HALLAZGOS ACTIVOS NOVIEMBRE|HALLAZGOS ACTIVOS OCTUBRE-NOVIEMBRE|HALLAZGOS ACTIV…" at bounding box center [318, 395] width 413 height 29
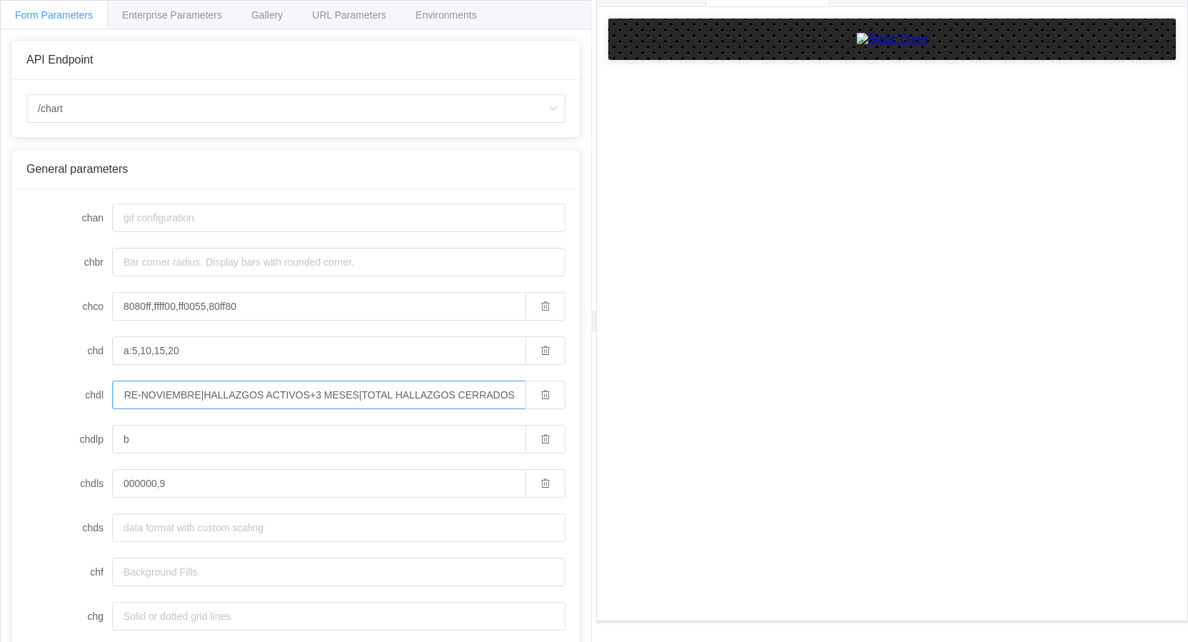
scroll to position [0, 326]
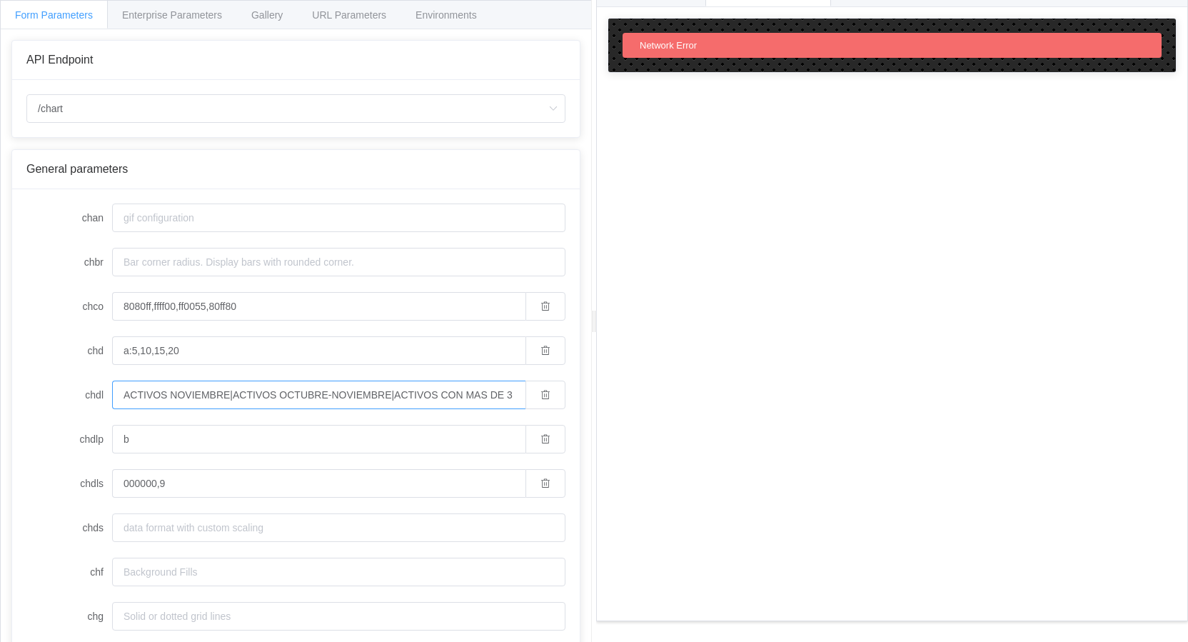
scroll to position [0, 201]
type input "ACTIVOS NOVIEMBRE|ACTIVOS OCTUBRE-NOVIEMBRE|ACTIVOS CON MAS DE 3 MESES|TOTAL CE…"
click at [9, 149] on div "API Endpoint /chart /chart /chart.js/2.8.0 General parameters chan chbr chco 80…" at bounding box center [296, 346] width 591 height 635
